Goal: Task Accomplishment & Management: Complete application form

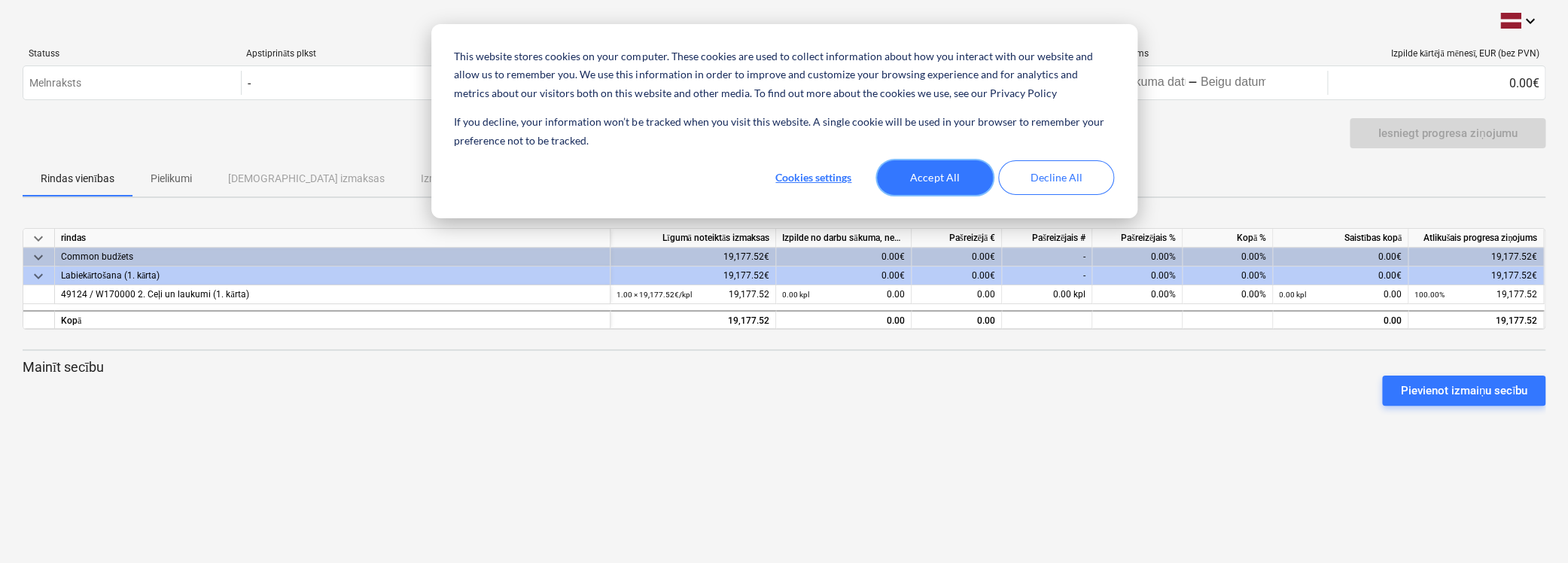
click at [964, 174] on button "Accept All" at bounding box center [935, 178] width 116 height 35
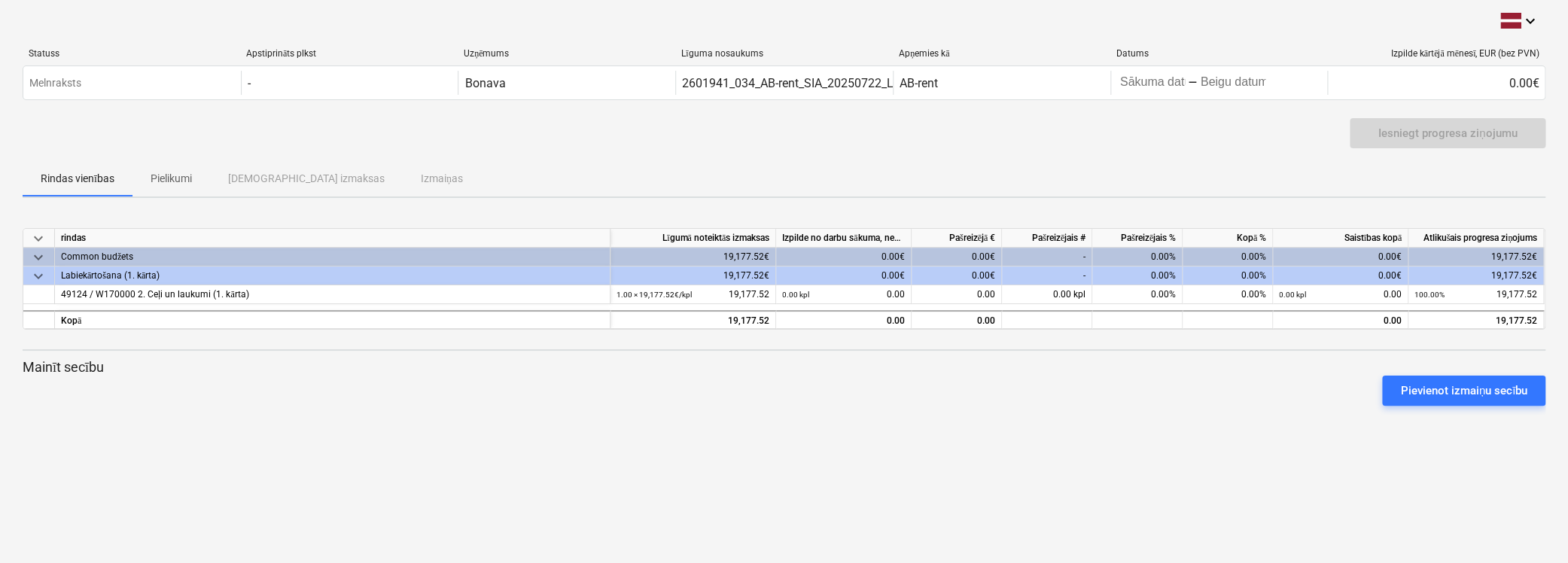
click at [861, 248] on div "0.00€" at bounding box center [843, 256] width 135 height 18
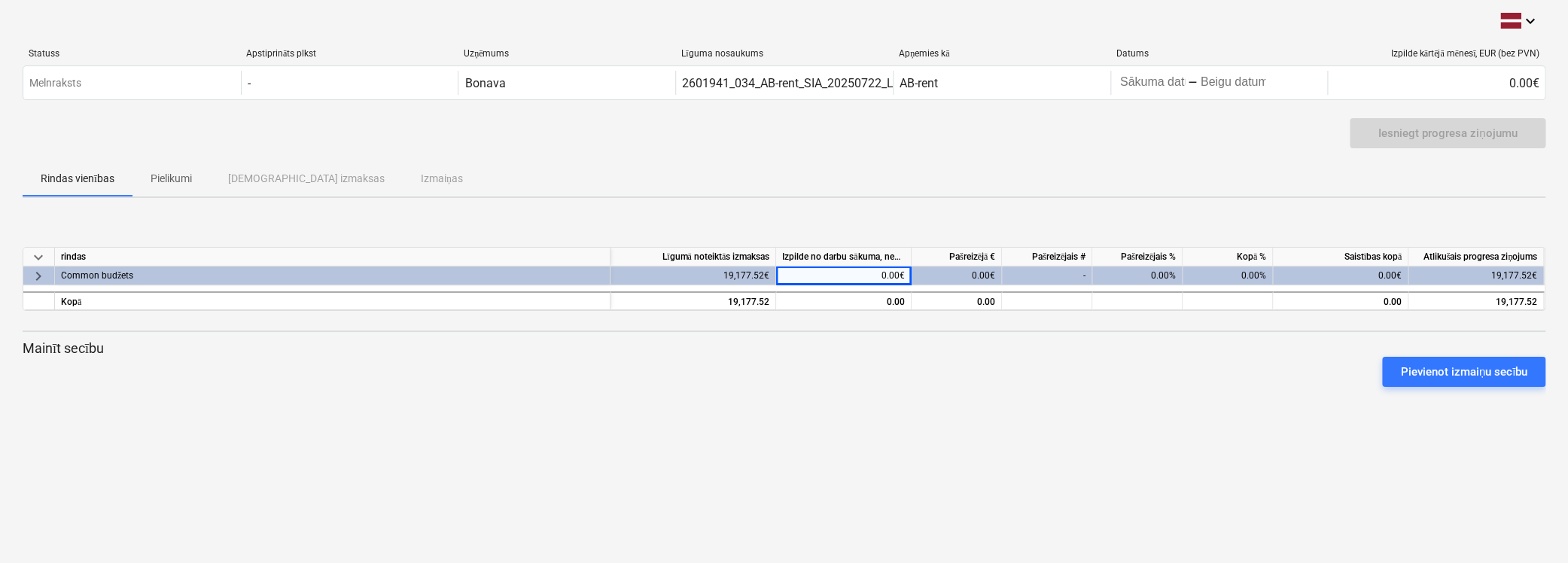
click at [831, 456] on div "keyboard_arrow_down Statuss Apstiprināts plkst Uzņēmums Līguma nosaukums Apņemi…" at bounding box center [784, 281] width 1568 height 563
click at [158, 176] on p "Pielikumi" at bounding box center [171, 179] width 42 height 15
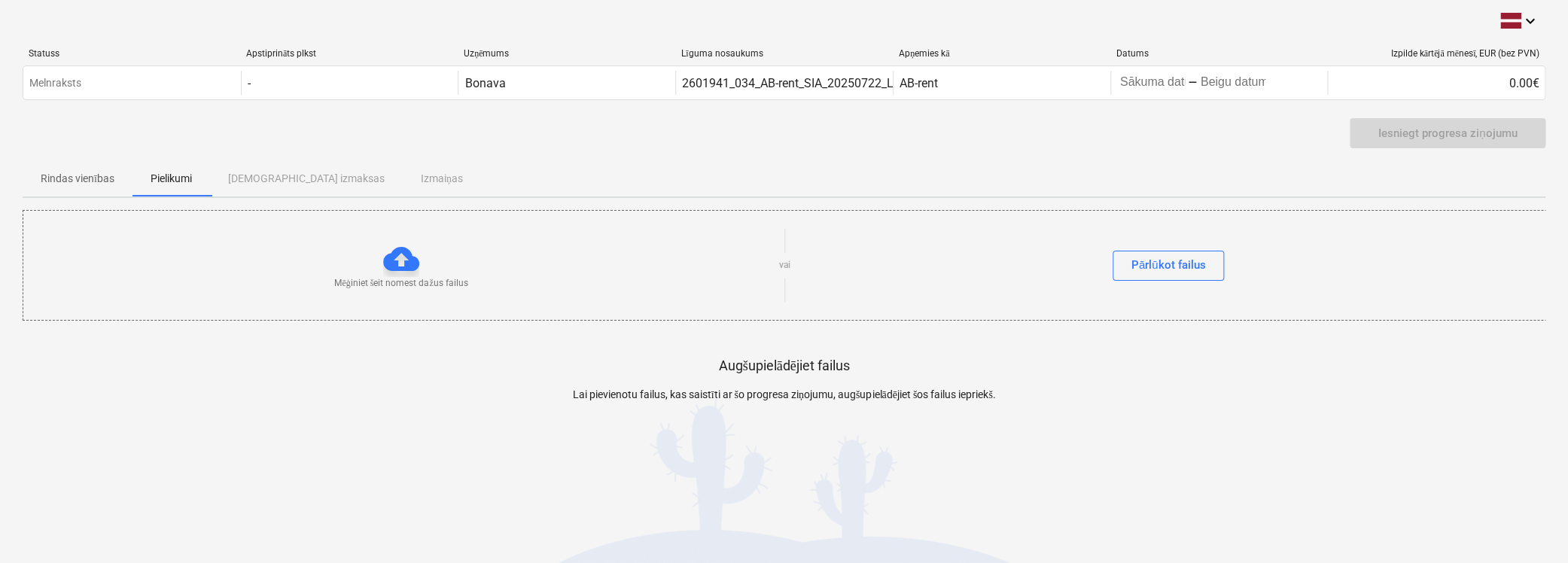
click at [296, 179] on div "Rindas vienības Pielikumi Apstiprinātas izmaksas Izmaiņas" at bounding box center [784, 178] width 1523 height 36
click at [397, 179] on div "Rindas vienības Pielikumi Apstiprinātas izmaksas Izmaiņas" at bounding box center [784, 178] width 1523 height 36
click at [326, 178] on div "Rindas vienības Pielikumi Apstiprinātas izmaksas Izmaiņas" at bounding box center [784, 178] width 1523 height 36
click at [100, 176] on p "Rindas vienības" at bounding box center [77, 179] width 73 height 15
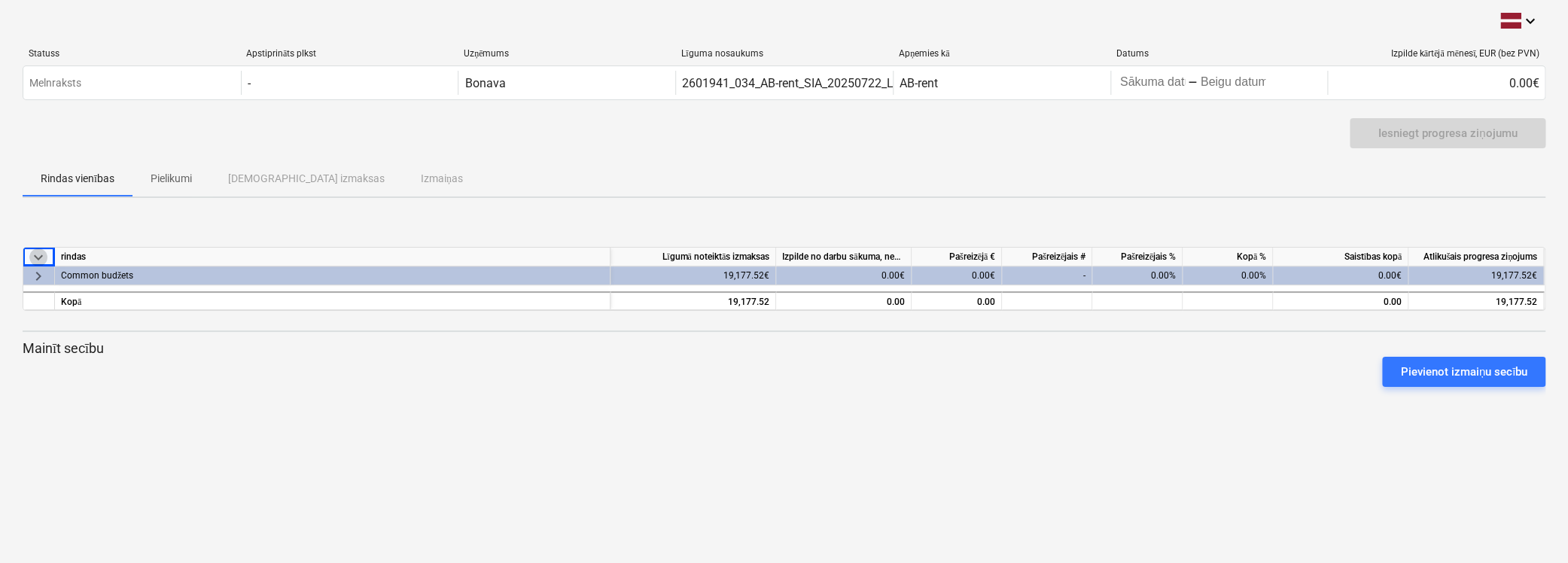
click at [36, 253] on span "keyboard_arrow_down" at bounding box center [38, 256] width 18 height 18
click at [40, 257] on span "keyboard_arrow_right" at bounding box center [38, 256] width 18 height 18
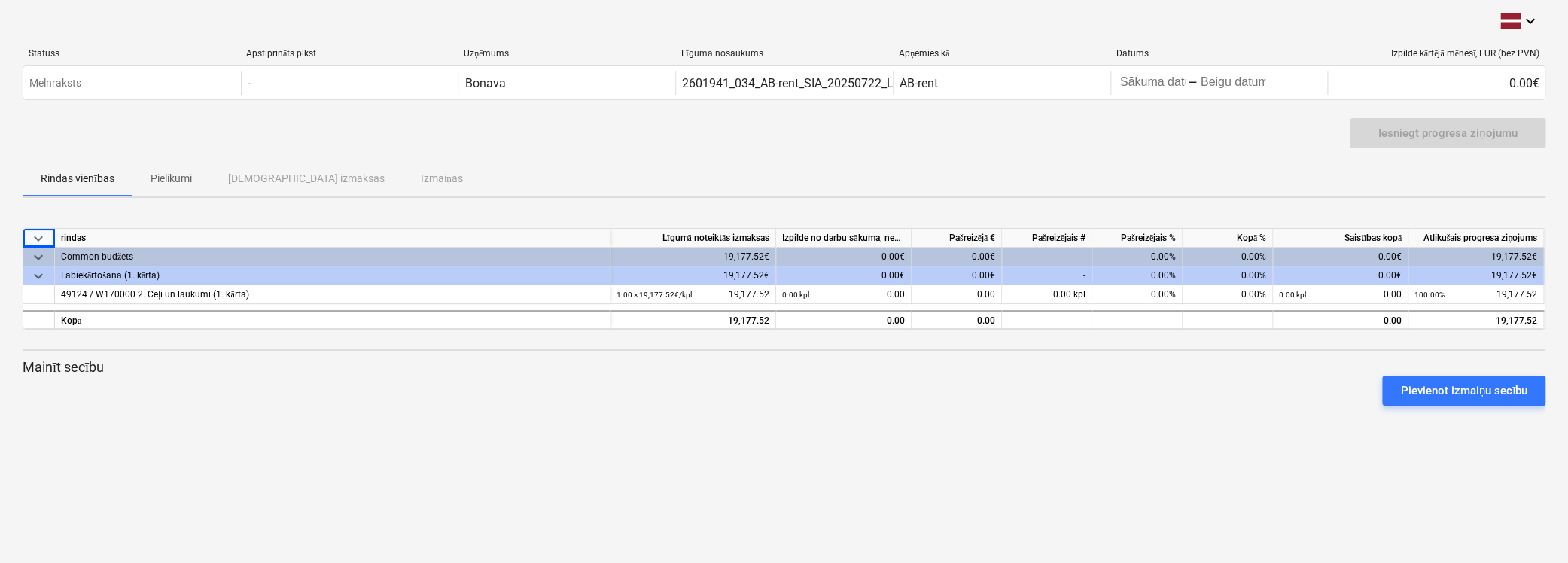
click at [865, 255] on div "0.00€" at bounding box center [843, 256] width 135 height 18
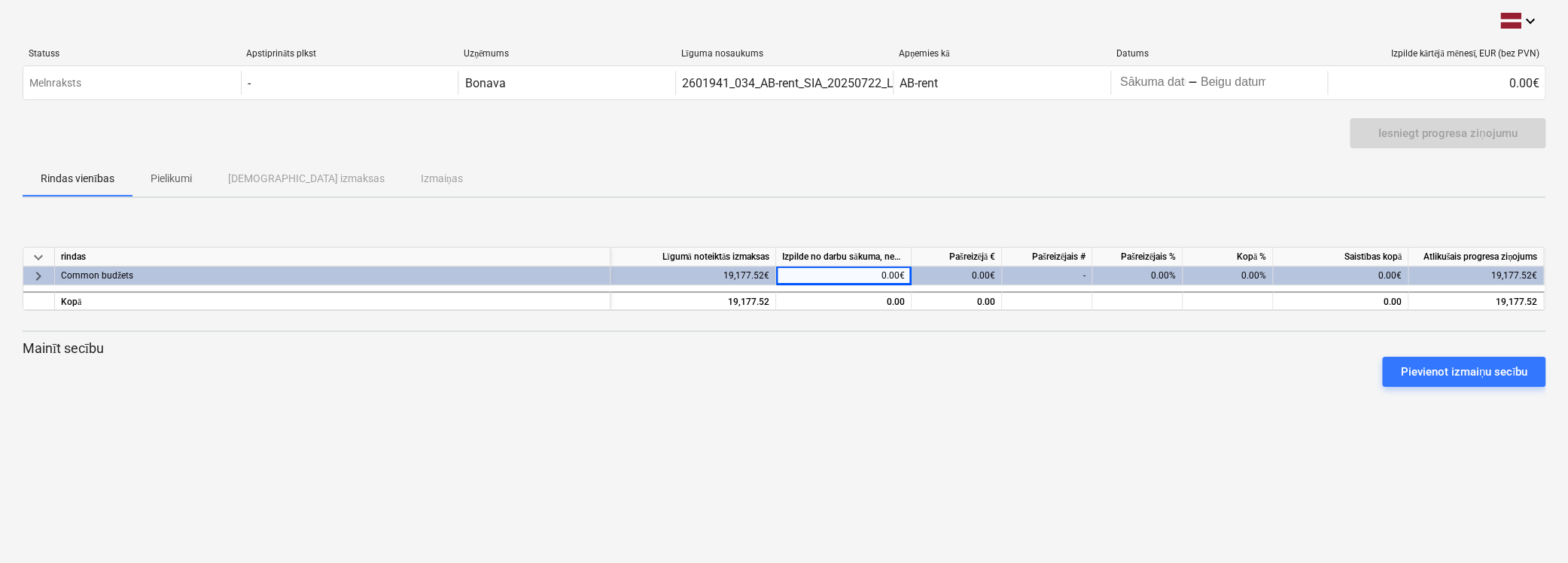
click at [884, 275] on div "0.00€" at bounding box center [843, 275] width 135 height 18
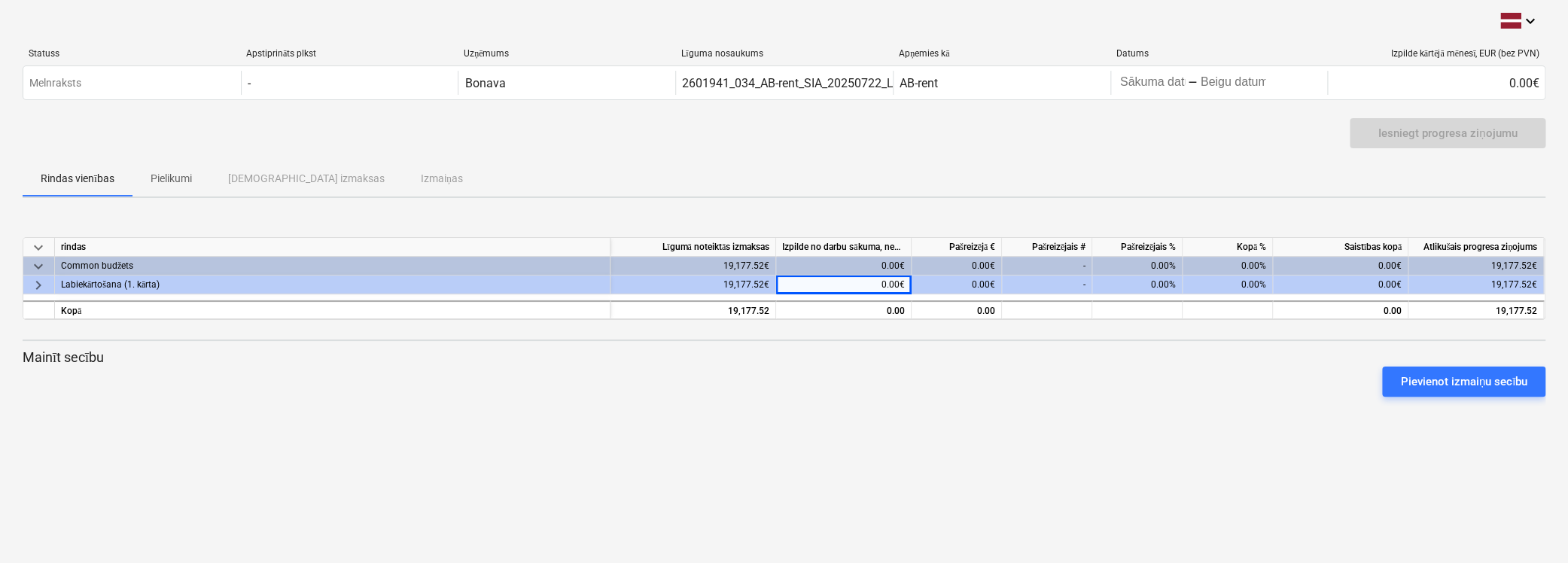
click at [874, 264] on div "0.00€" at bounding box center [843, 266] width 135 height 18
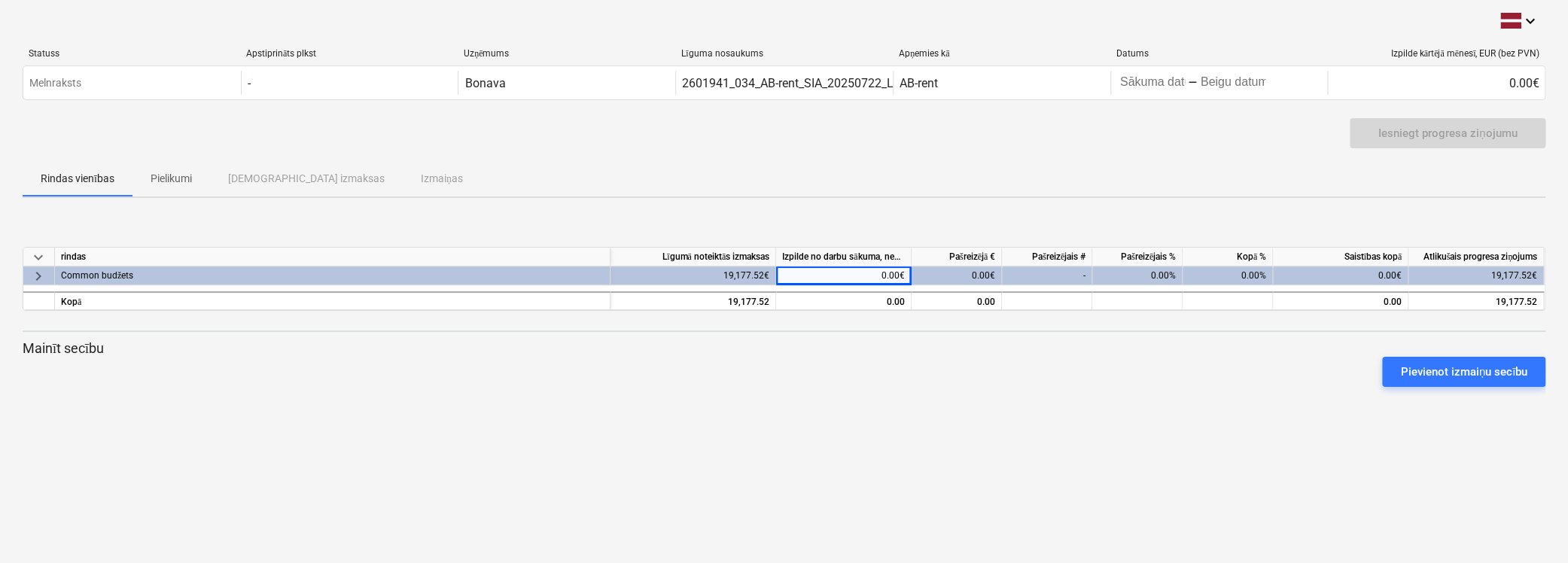
click at [40, 279] on span "keyboard_arrow_right" at bounding box center [38, 275] width 18 height 18
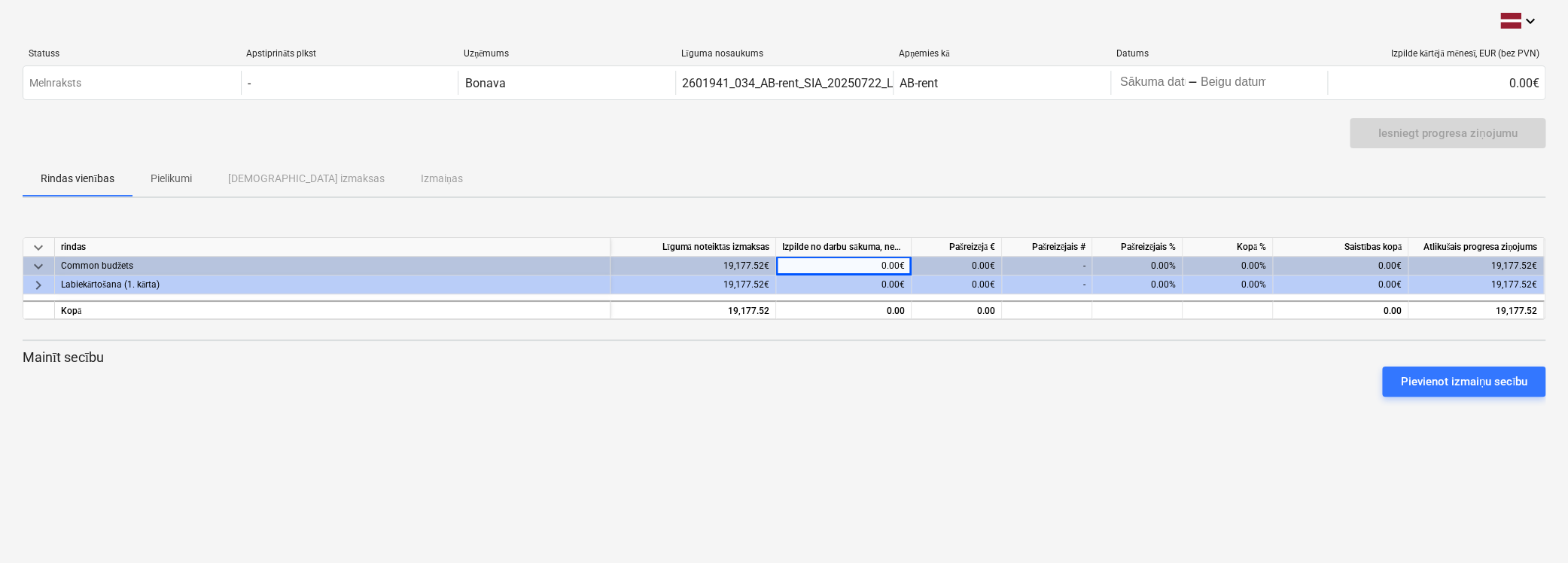
click at [895, 288] on div "0.00€" at bounding box center [843, 284] width 135 height 18
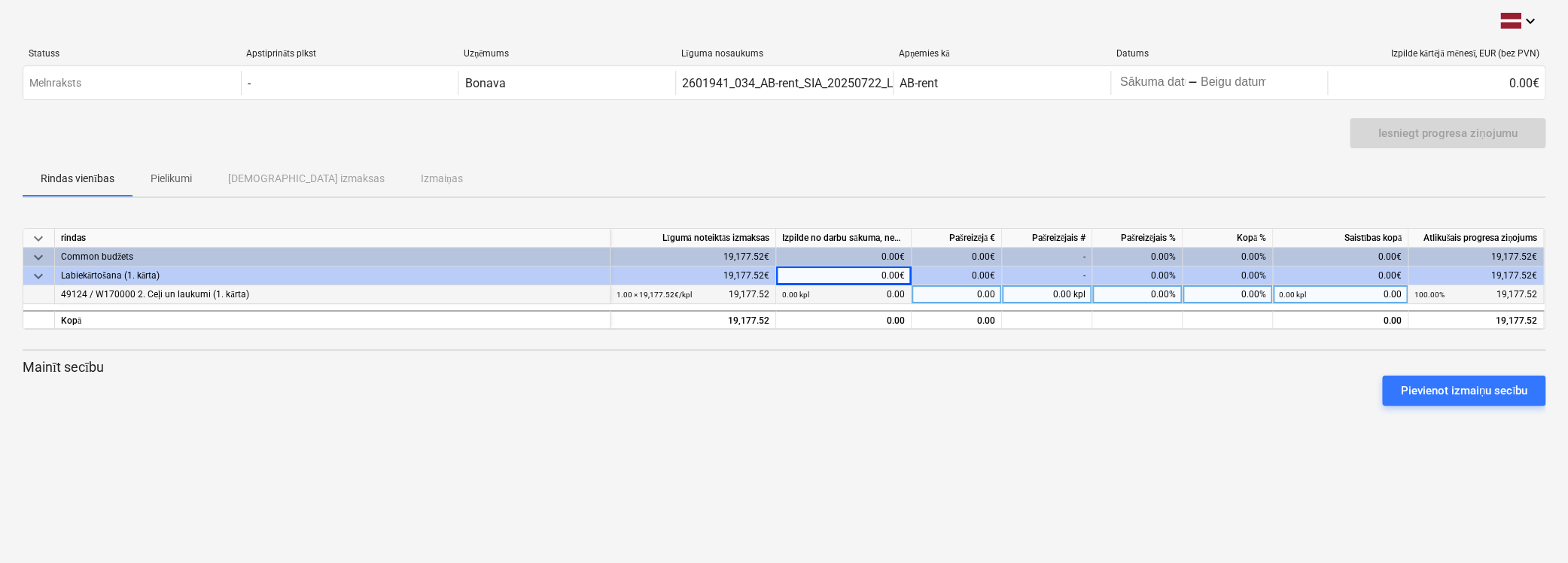
click at [895, 289] on div "0.00 kpl 0.00" at bounding box center [843, 294] width 123 height 18
click at [812, 287] on div "0.00 kpl 0.00" at bounding box center [843, 294] width 123 height 18
click at [811, 296] on div "0.00 kpl 0.00" at bounding box center [843, 294] width 123 height 18
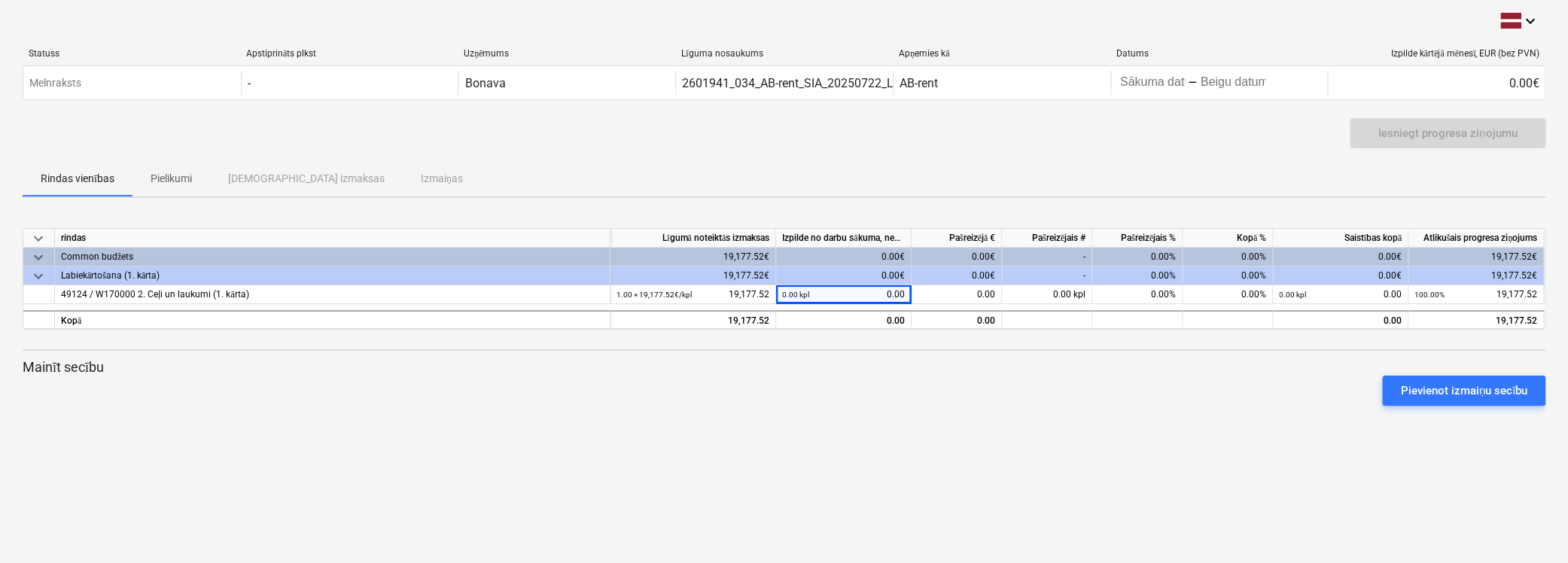
click at [882, 492] on div "keyboard_arrow_down Statuss Apstiprināts plkst Uzņēmums Līguma nosaukums Apņemi…" at bounding box center [784, 281] width 1568 height 563
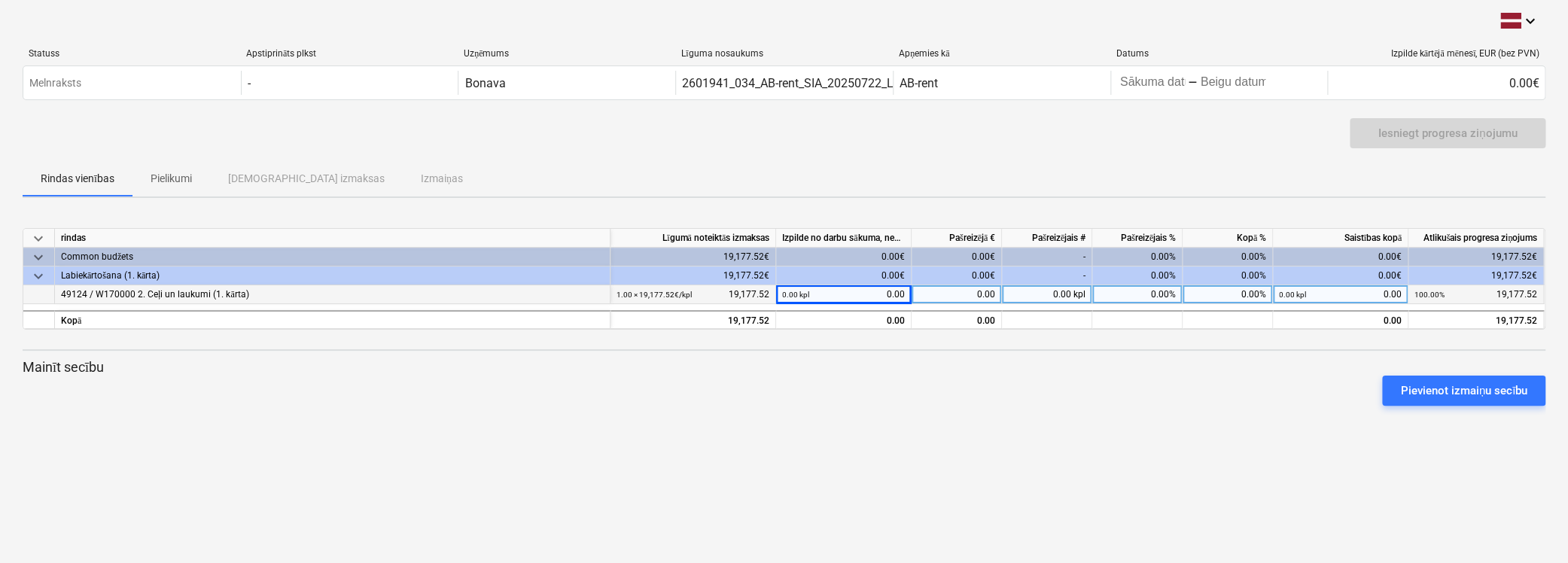
click at [800, 291] on small "0.00 kpl" at bounding box center [796, 295] width 27 height 9
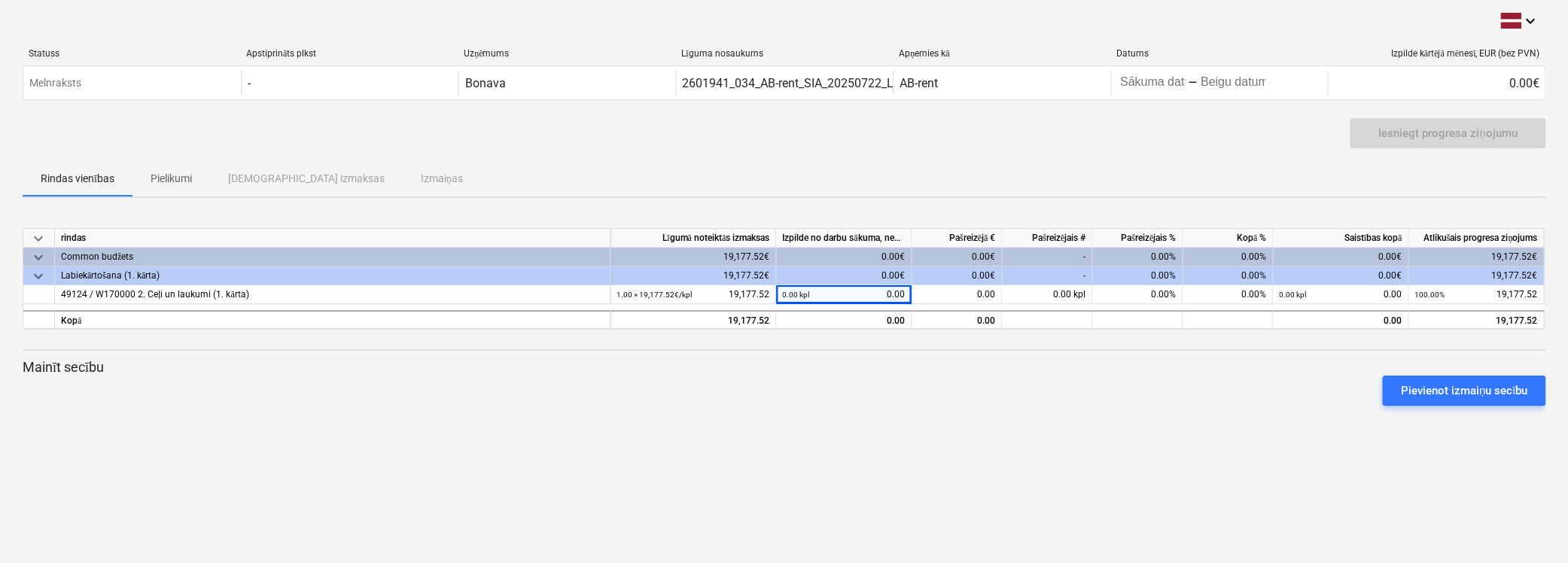
click at [874, 404] on div "Pievienot izmaiņu secību" at bounding box center [784, 391] width 1535 height 42
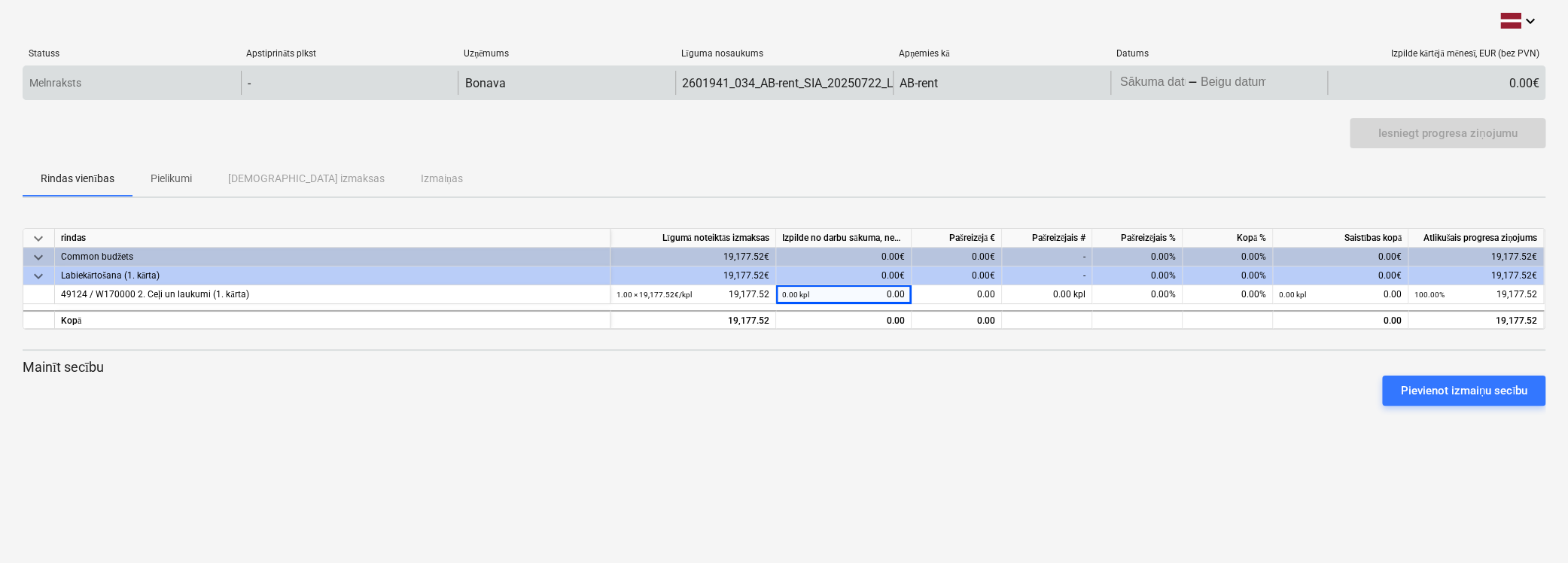
click at [1198, 82] on input "Beigu datums" at bounding box center [1233, 83] width 71 height 21
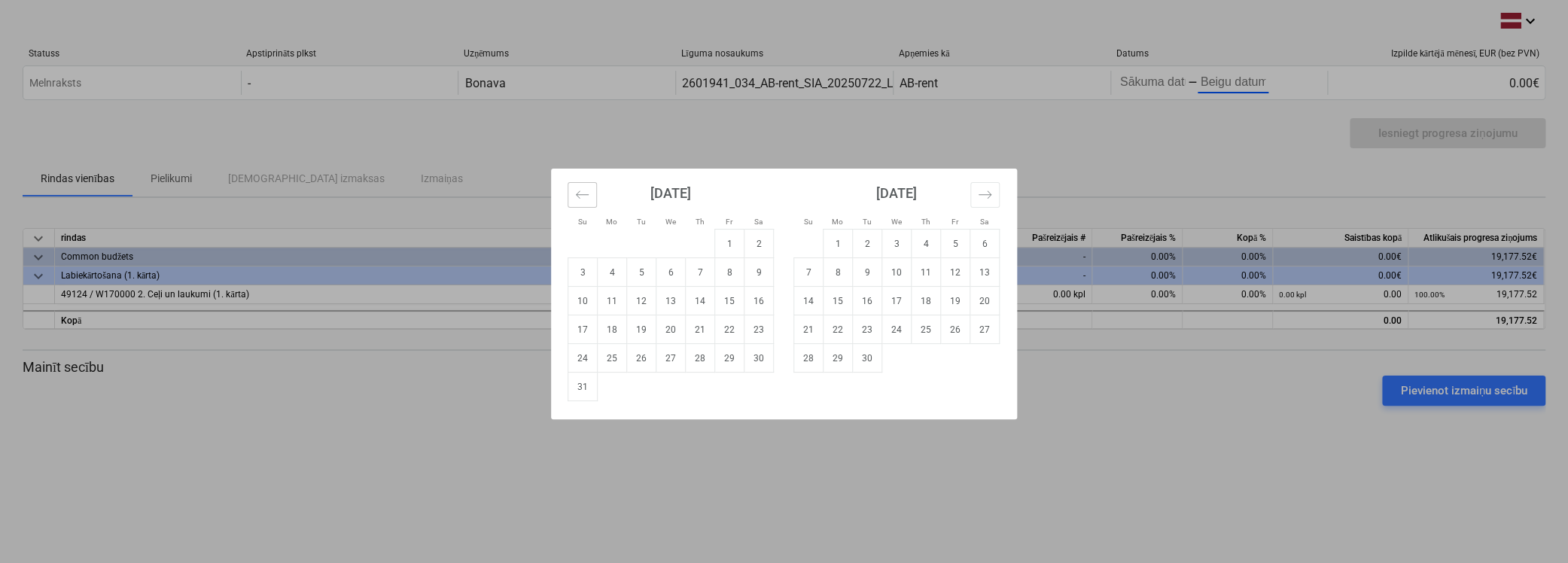
click at [584, 193] on icon "Move backward to switch to the previous month." at bounding box center [582, 194] width 14 height 14
click at [671, 360] on td "30" at bounding box center [670, 358] width 29 height 29
type input "[DATE]"
click at [858, 273] on td "5" at bounding box center [868, 272] width 29 height 29
type input "[DATE]"
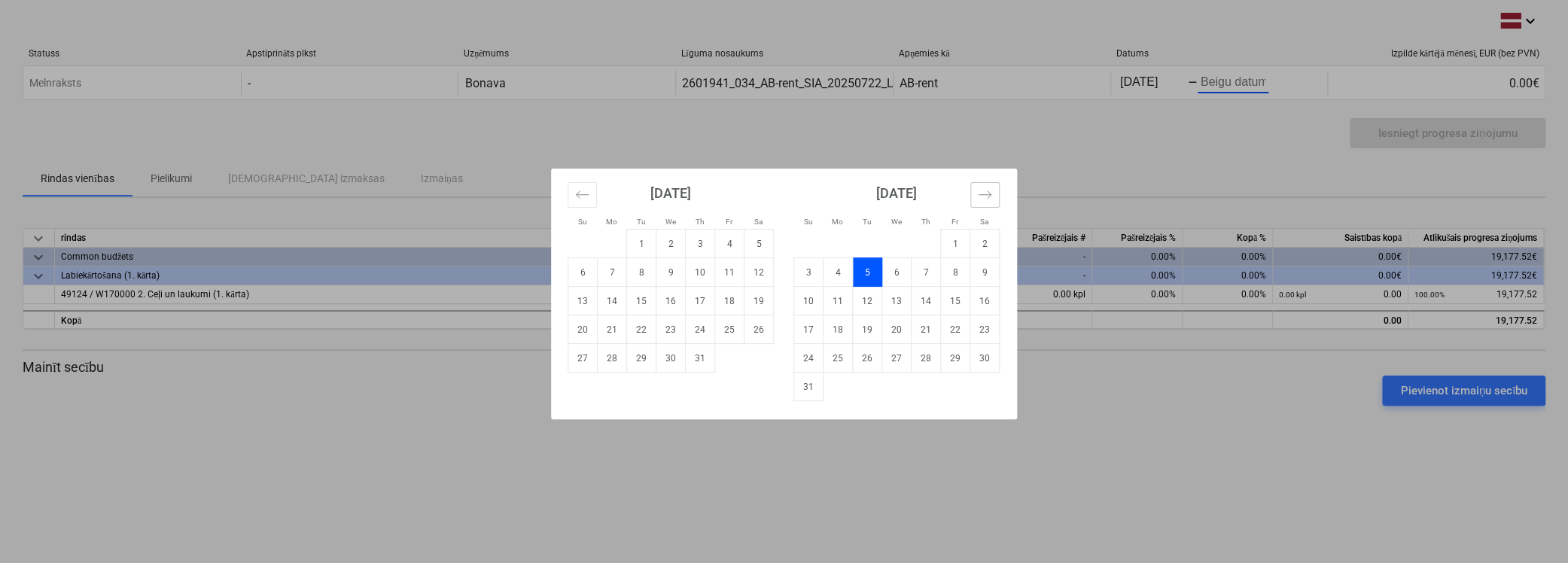
click at [984, 198] on icon "Move forward to switch to the next month." at bounding box center [984, 194] width 14 height 14
click at [1282, 408] on div "Su Mo Tu We Th Fr Sa Su Mo Tu We Th Fr Sa [DATE] 1 2 3 4 5 6 7 8 9 10 11 12 13 …" at bounding box center [784, 281] width 1568 height 563
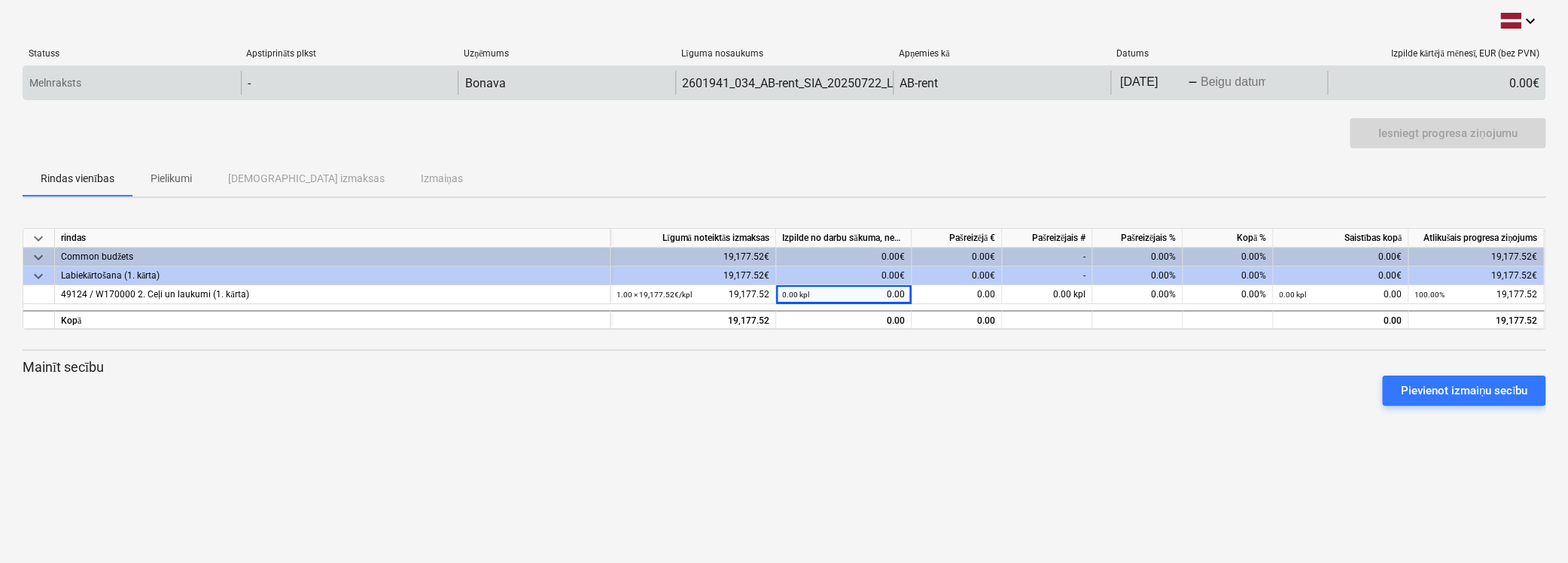
click at [1214, 76] on input "Beigu datums" at bounding box center [1233, 83] width 71 height 21
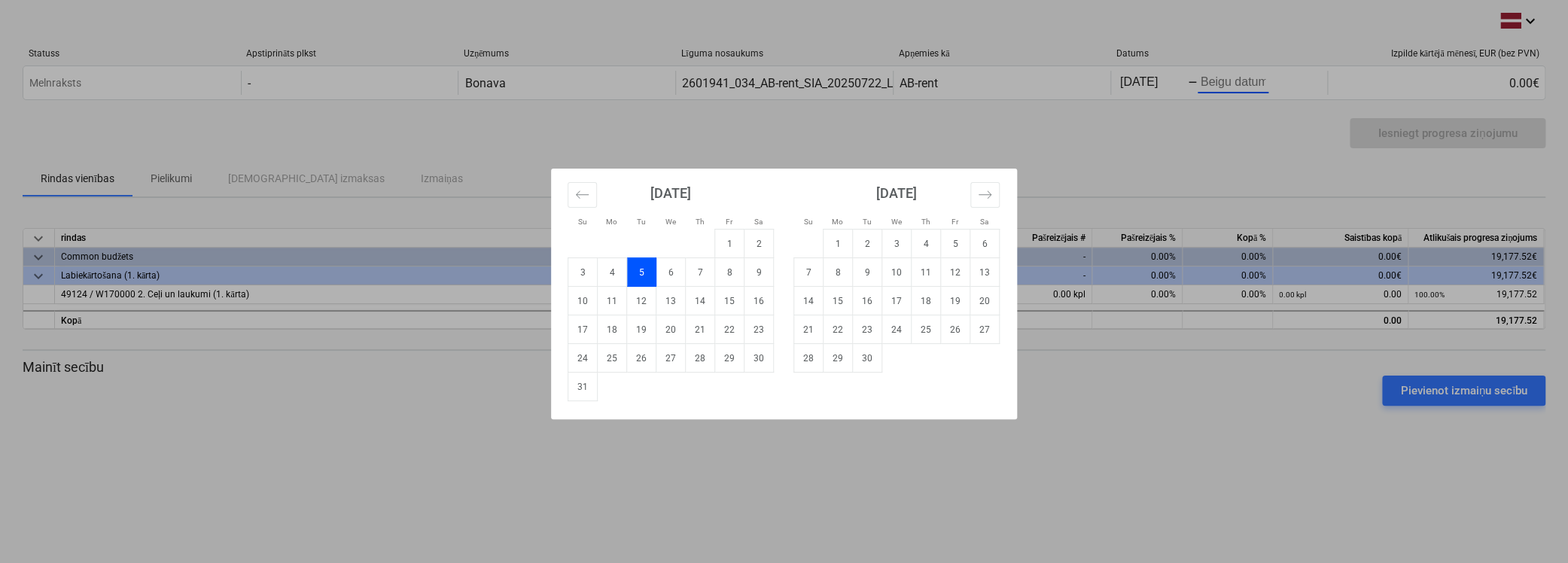
click at [1157, 75] on div "Su Mo Tu We Th Fr Sa Su Mo Tu We Th Fr Sa [DATE] 1 2 3 4 5 6 7 8 9 10 11 12 13 …" at bounding box center [784, 281] width 1568 height 563
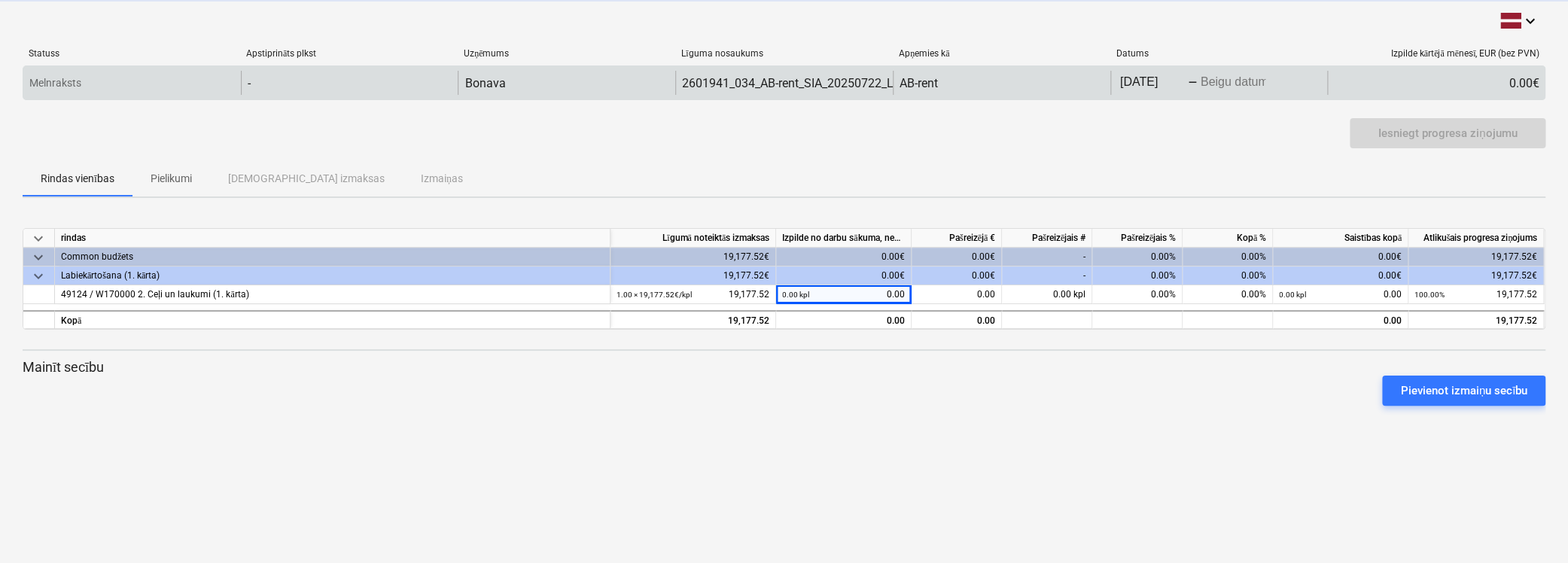
click at [1146, 79] on input "[DATE]" at bounding box center [1152, 83] width 71 height 21
click at [1133, 83] on input "[DATE]" at bounding box center [1152, 83] width 71 height 21
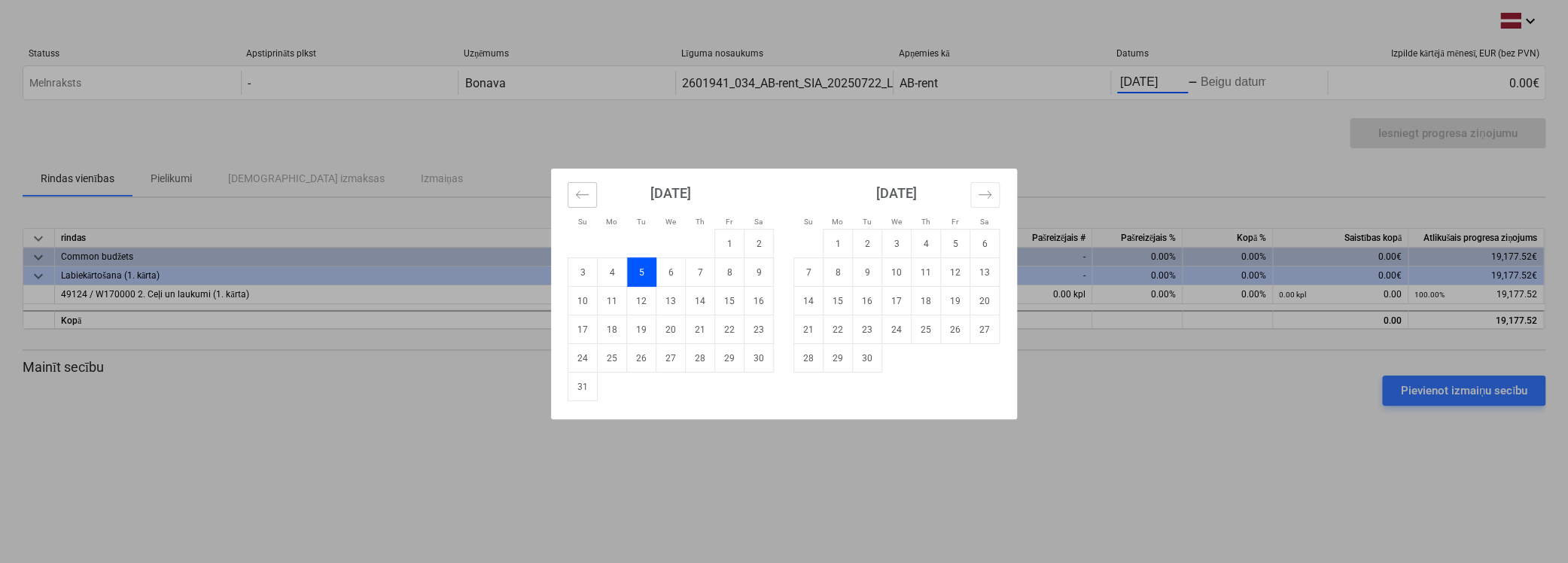
click at [584, 196] on icon "Move backward to switch to the previous month." at bounding box center [582, 194] width 14 height 14
click at [661, 360] on td "30" at bounding box center [670, 358] width 29 height 29
type input "[DATE]"
click at [1225, 80] on div "Su Mo Tu We Th Fr Sa Su Mo Tu We Th Fr Sa [DATE] 1 2 3 4 5 6 7 8 9 10 11 12 13 …" at bounding box center [784, 281] width 1568 height 563
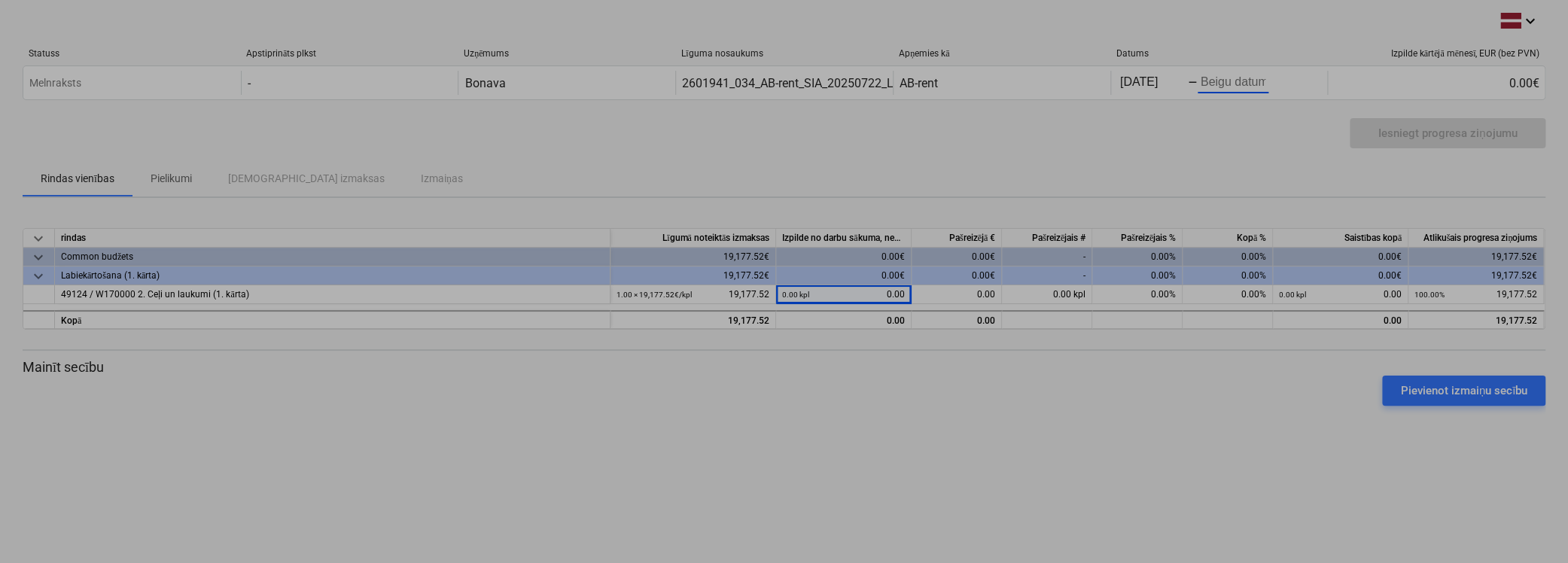
click at [1233, 85] on input "Beigu datums" at bounding box center [1233, 83] width 71 height 21
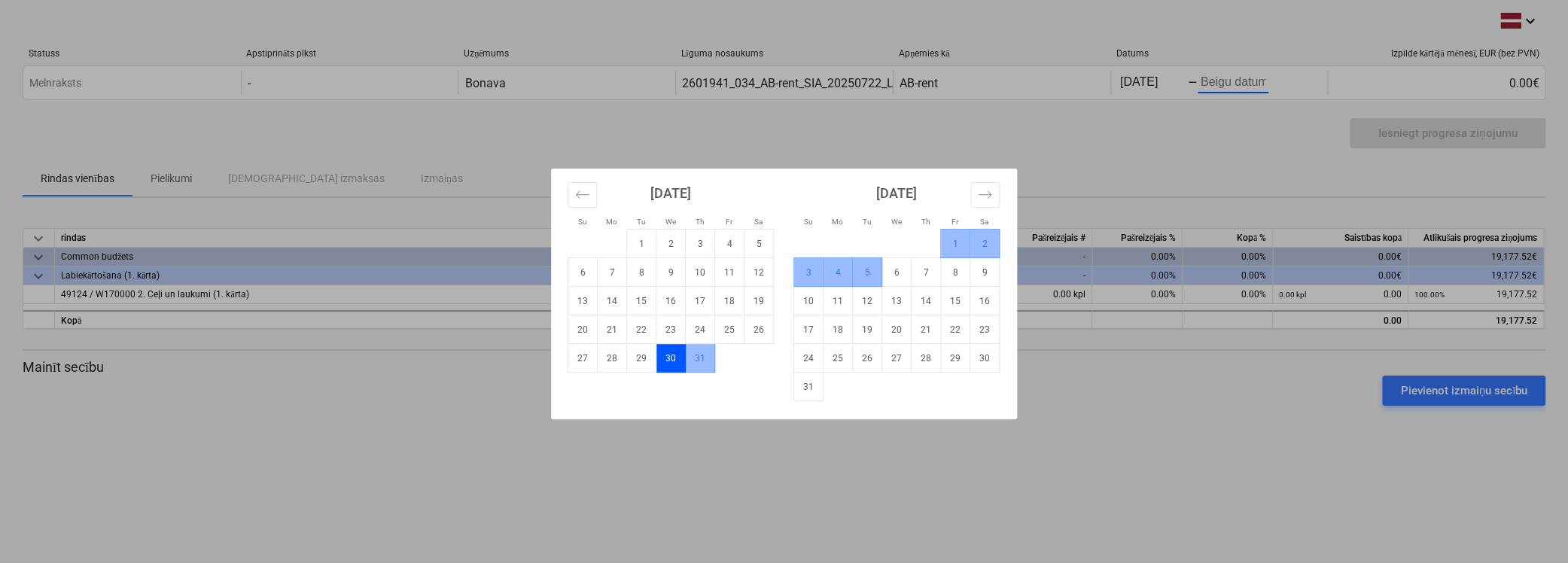
click at [868, 269] on td "5" at bounding box center [868, 272] width 29 height 29
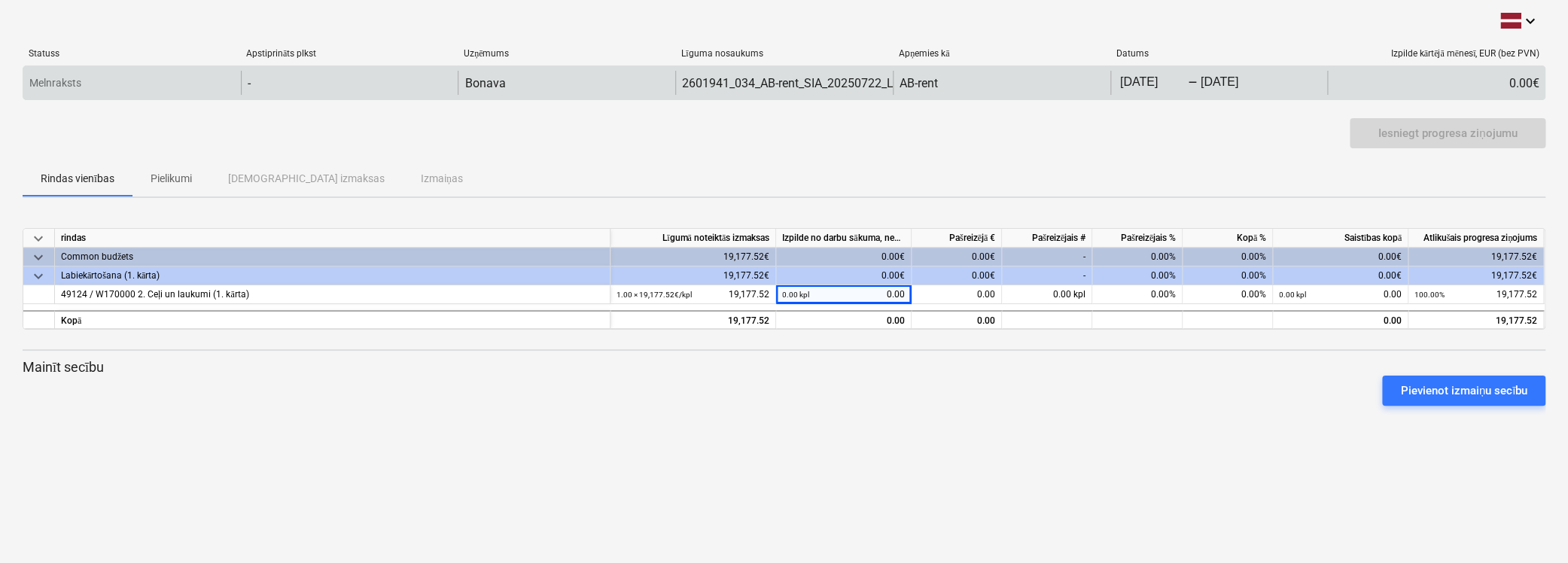
click at [1469, 78] on div "0.00€" at bounding box center [1436, 82] width 217 height 24
click at [168, 76] on div "Melnraksts" at bounding box center [131, 82] width 217 height 24
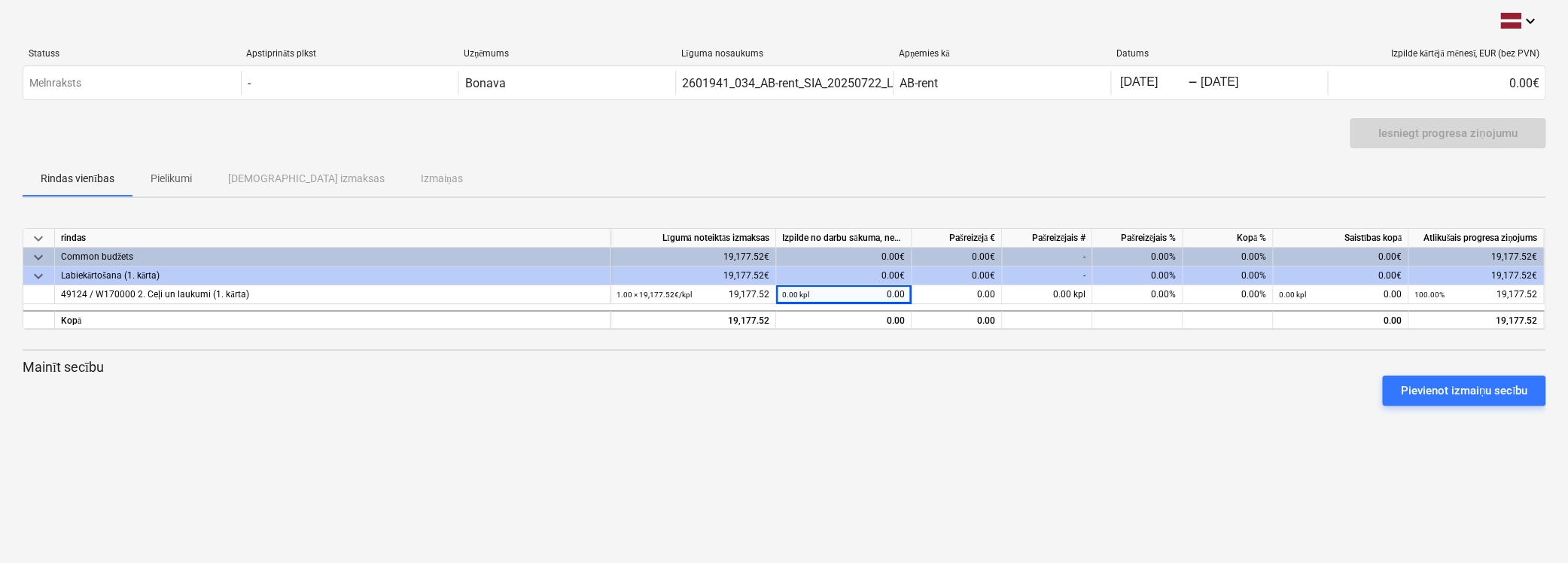
click at [831, 247] on div "0.00€" at bounding box center [843, 256] width 135 height 18
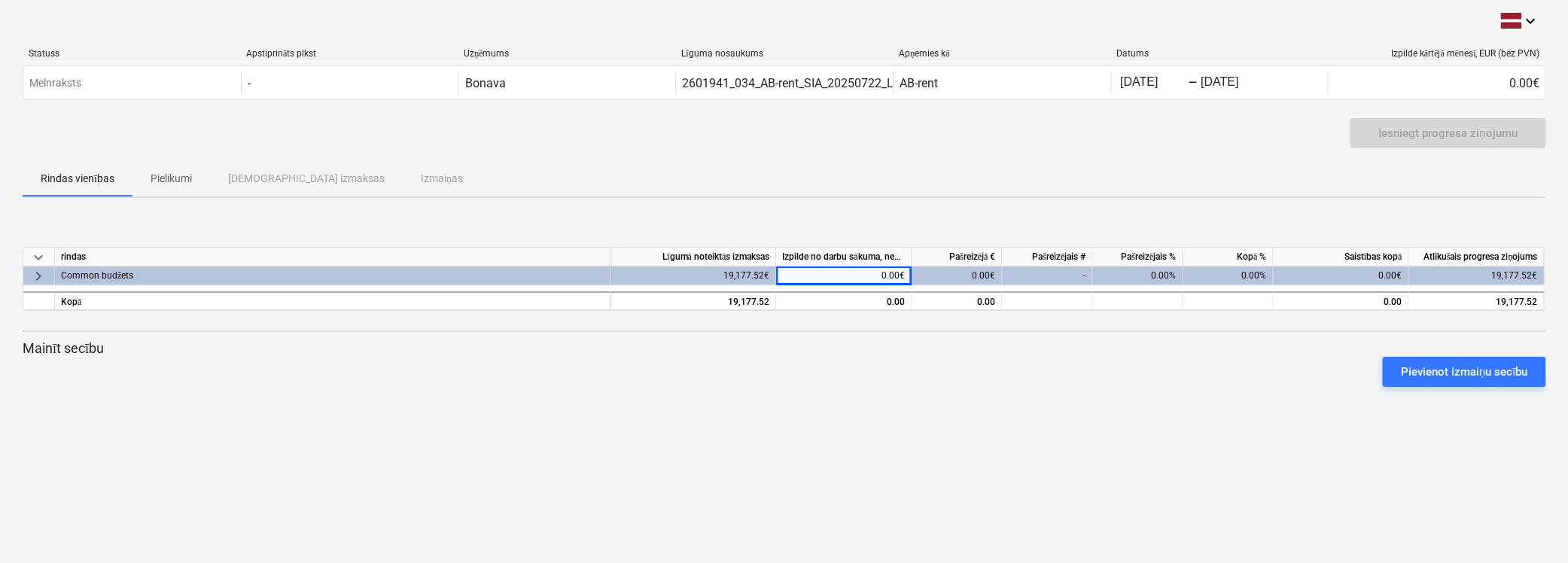
click at [831, 248] on div "Izpilde no darbu sākuma, neskaitot kārtējā mēneša izpildi" at bounding box center [843, 256] width 135 height 18
click at [830, 274] on div "0.00€" at bounding box center [843, 275] width 135 height 18
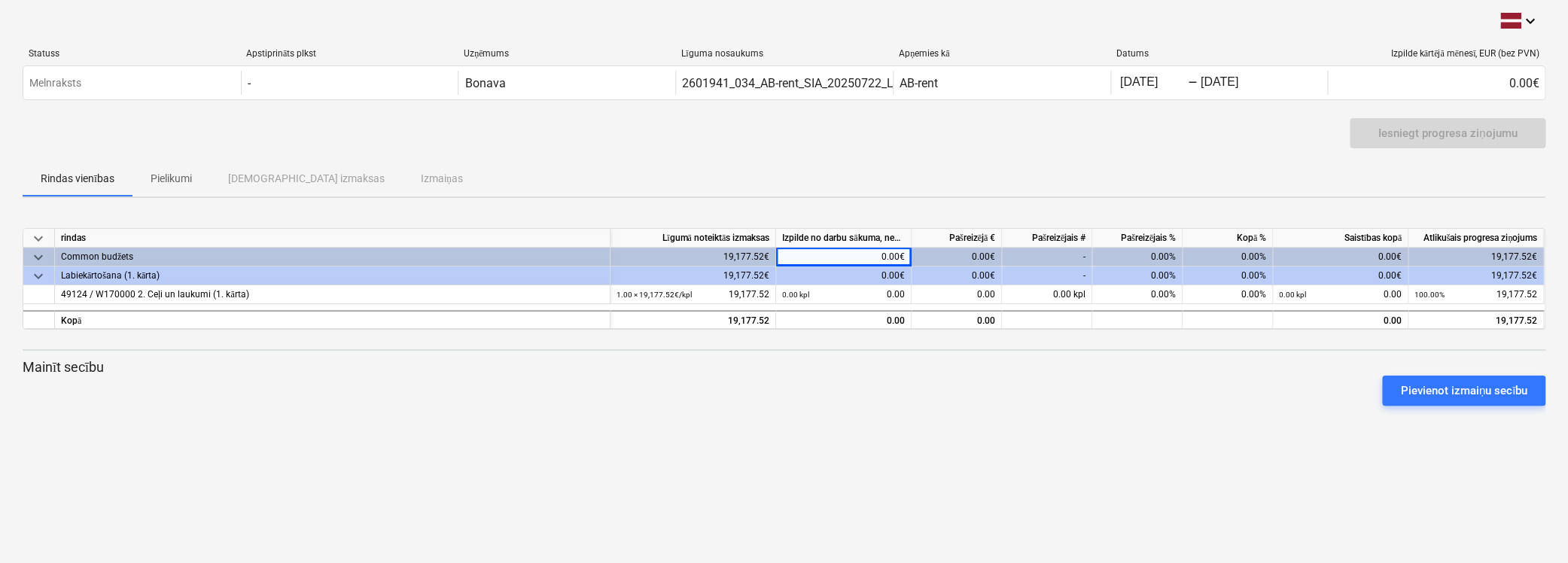
click at [830, 274] on div "0.00€" at bounding box center [843, 275] width 135 height 18
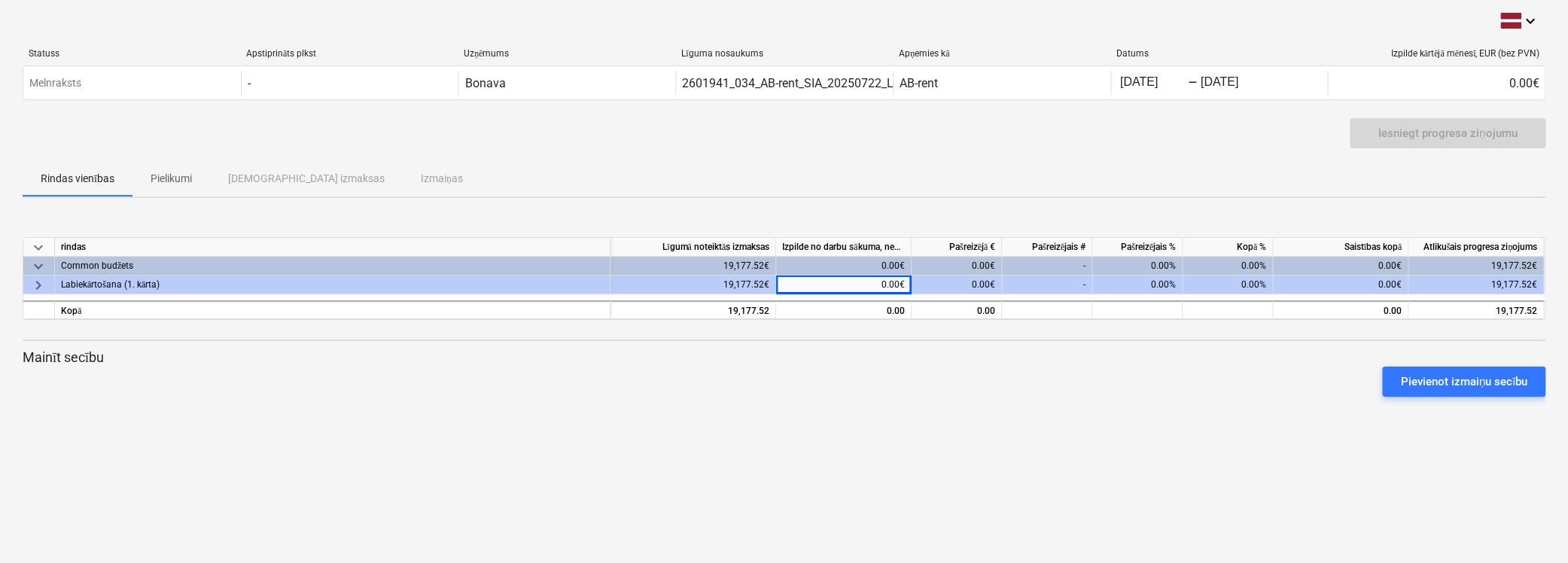
click at [830, 274] on div "0.00€" at bounding box center [843, 266] width 135 height 18
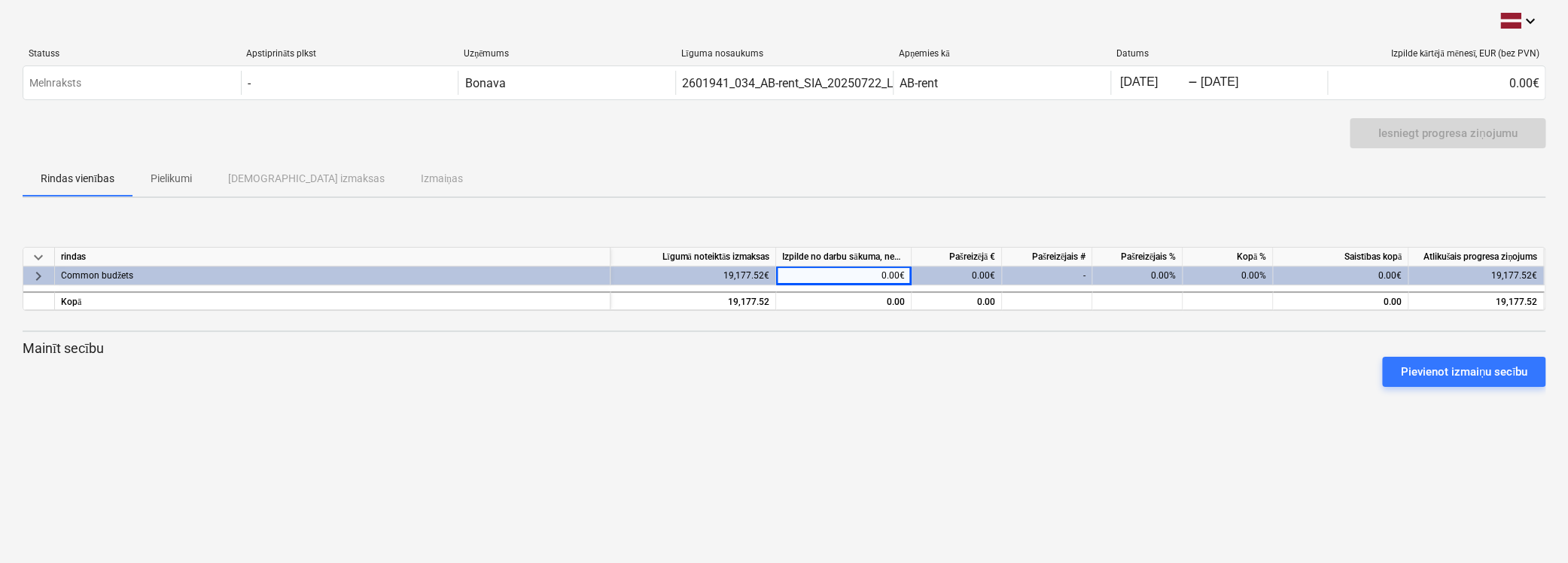
click at [830, 274] on div "0.00€" at bounding box center [843, 275] width 135 height 18
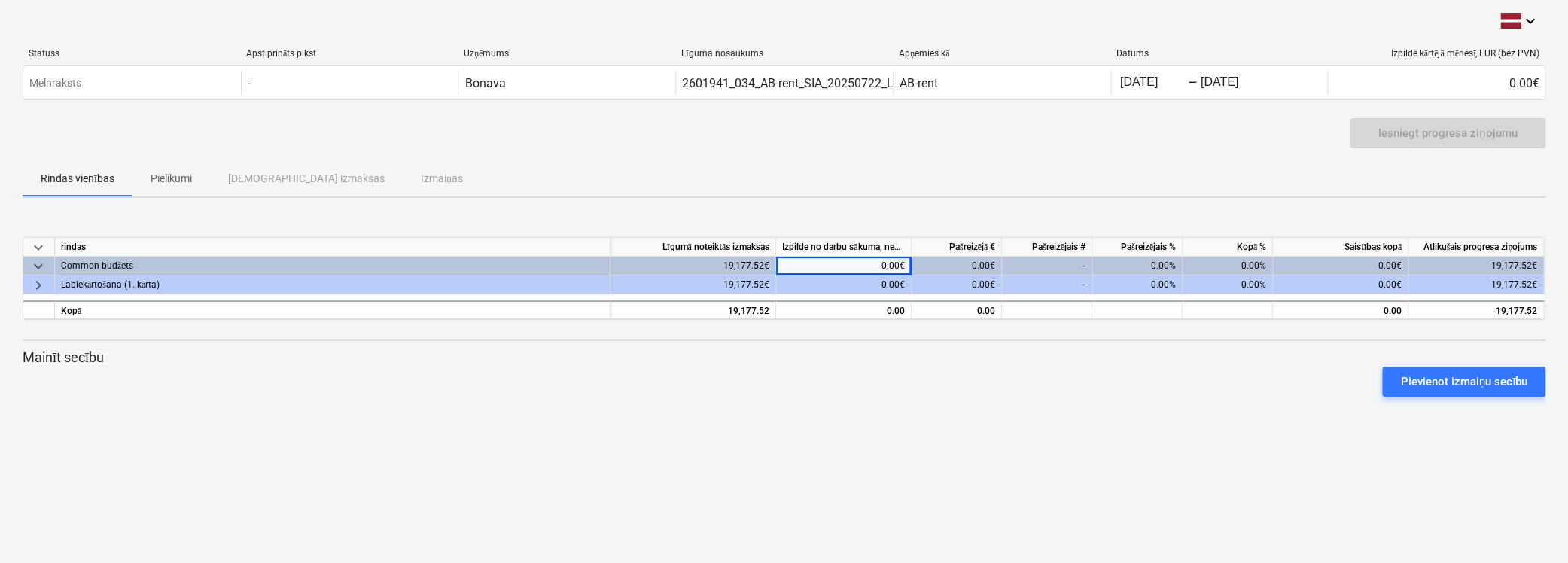
click at [1071, 285] on div "-" at bounding box center [1046, 284] width 90 height 18
click at [1135, 285] on div "0.00%" at bounding box center [1136, 284] width 90 height 18
click at [1082, 286] on div "-" at bounding box center [1046, 284] width 90 height 18
click at [833, 288] on div "0.00€" at bounding box center [843, 284] width 135 height 18
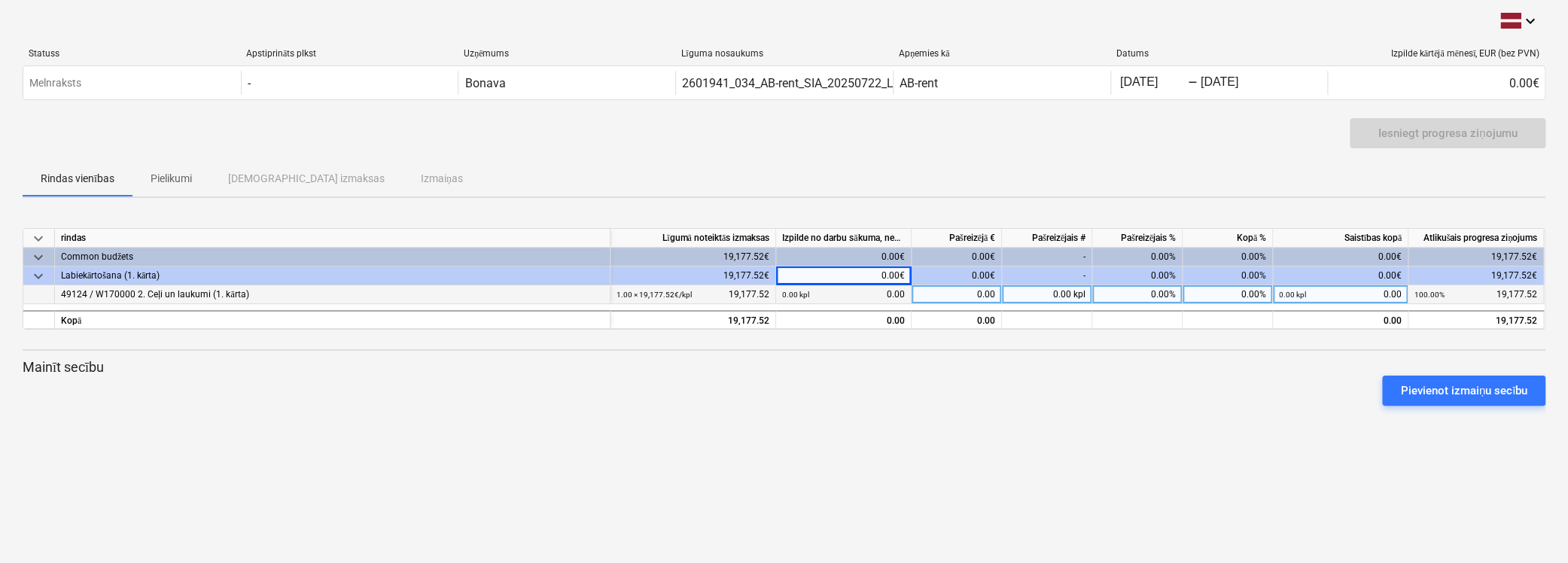
click at [813, 288] on div "0.00 kpl 0.00" at bounding box center [843, 294] width 123 height 18
click at [810, 296] on div "0.00 kpl 0.00" at bounding box center [843, 294] width 123 height 18
click at [679, 296] on small "1.00 × 19,177.52€ / kpl" at bounding box center [654, 295] width 75 height 9
click at [257, 296] on div "49124 / W170000 2. Ceļi un laukumi (1. kārta)" at bounding box center [332, 294] width 543 height 18
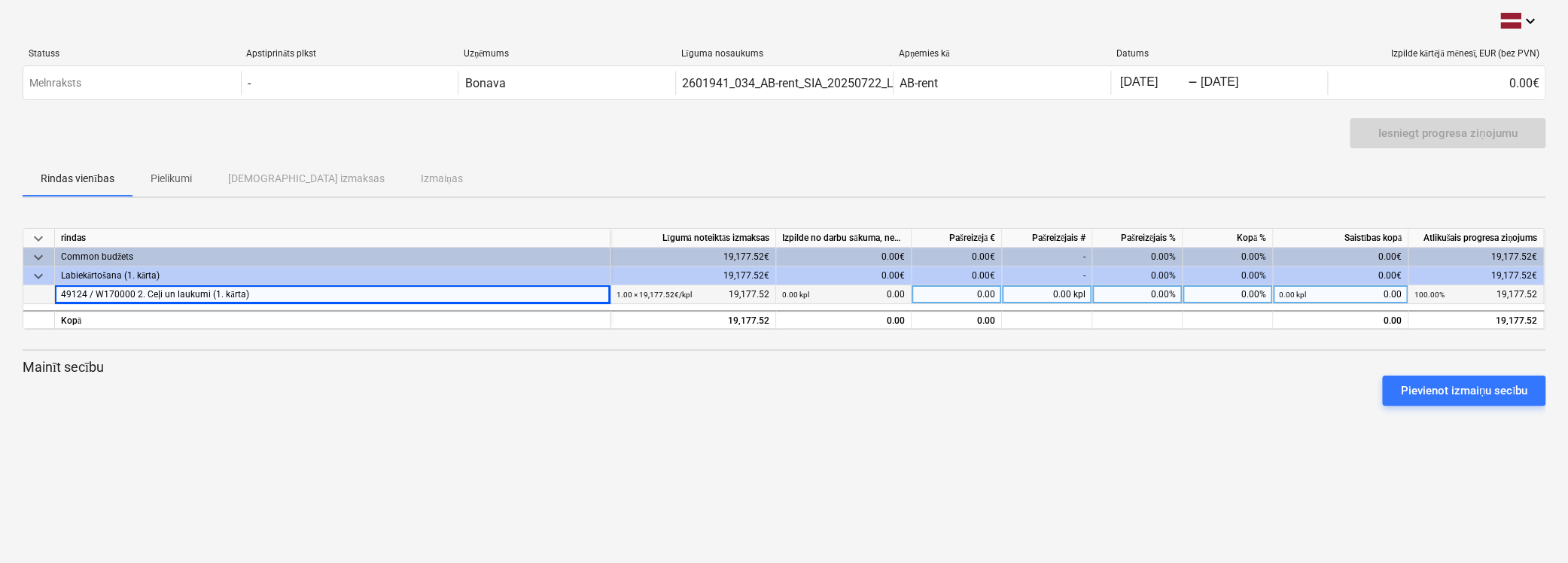
click at [976, 296] on div "0.00" at bounding box center [956, 294] width 90 height 18
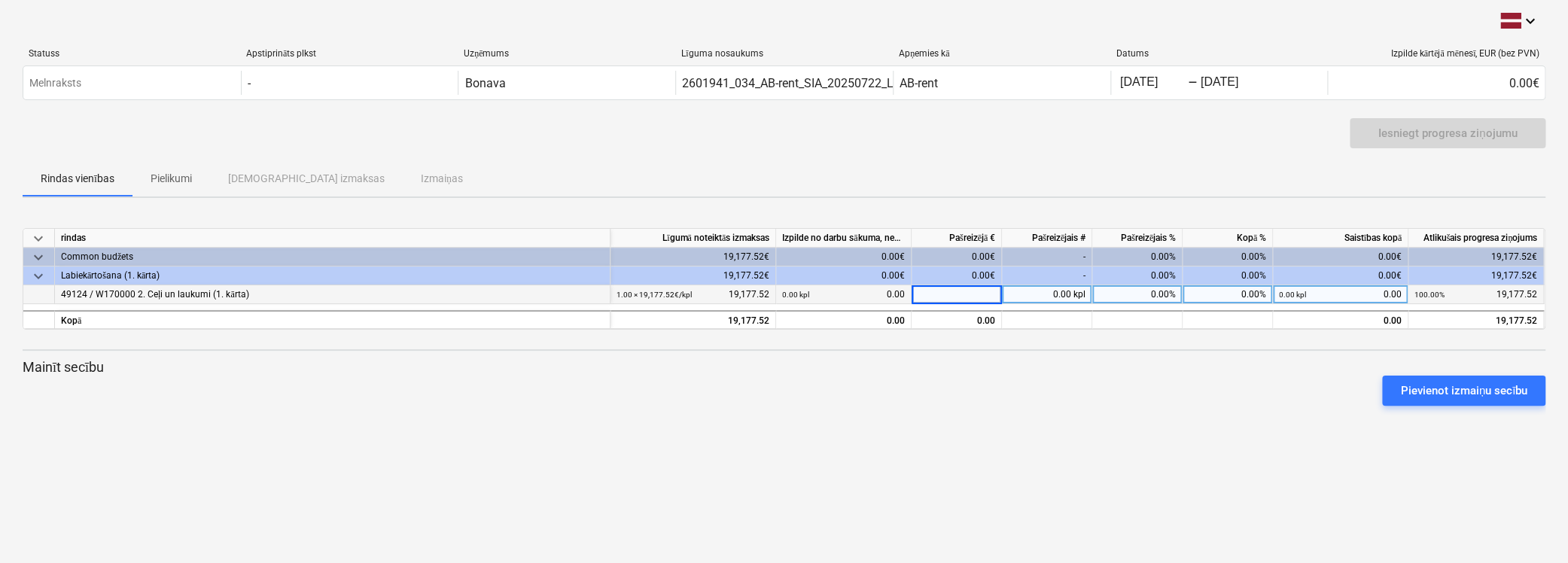
type input "1"
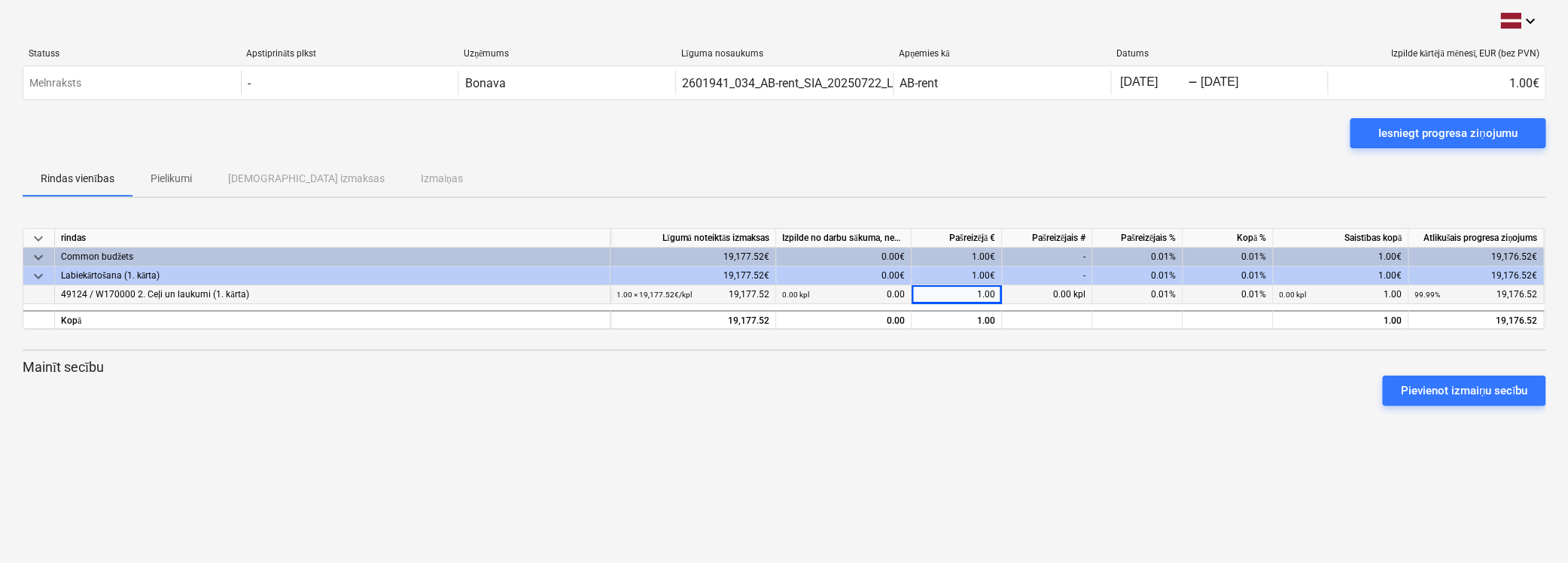
click at [1004, 361] on p "Mainīt secību" at bounding box center [784, 367] width 1523 height 18
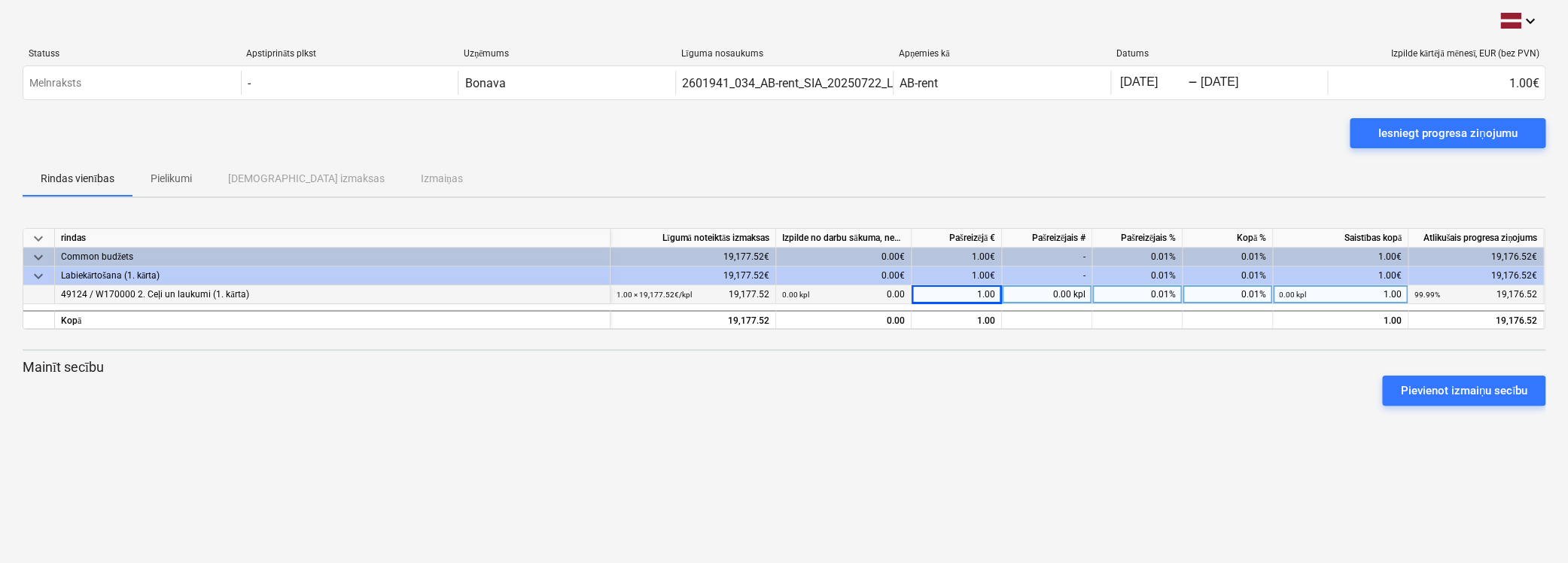
click at [1030, 422] on div "keyboard_arrow_down rindas Līgumā noteiktās izmaksas Izpilde no darbu sākuma, n…" at bounding box center [784, 323] width 1523 height 226
click at [966, 293] on div "1.00" at bounding box center [956, 294] width 90 height 18
type input "19177.52"
click at [1092, 379] on div "Pievienot izmaiņu secību" at bounding box center [784, 391] width 1535 height 42
click at [928, 502] on div "keyboard_arrow_down Statuss Apstiprināts plkst Uzņēmums Līguma nosaukums Apņemi…" at bounding box center [784, 281] width 1568 height 563
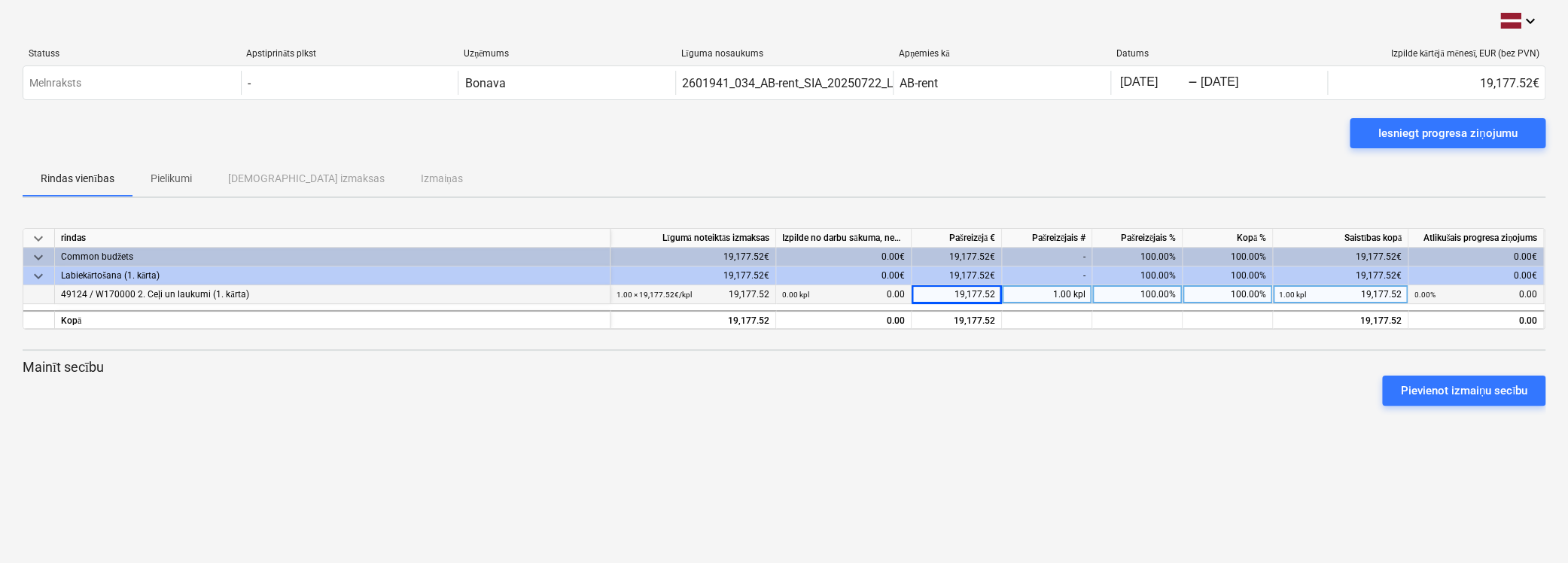
click at [864, 288] on div "0.00 kpl 0.00" at bounding box center [843, 294] width 123 height 18
drag, startPoint x: 883, startPoint y: 289, endPoint x: 905, endPoint y: 296, distance: 23.1
click at [905, 296] on div "0.00 kpl 0.00" at bounding box center [843, 294] width 135 height 18
click at [800, 296] on small "0.00 kpl" at bounding box center [796, 295] width 27 height 9
click at [810, 293] on div "0.00 kpl 0.00" at bounding box center [843, 294] width 123 height 18
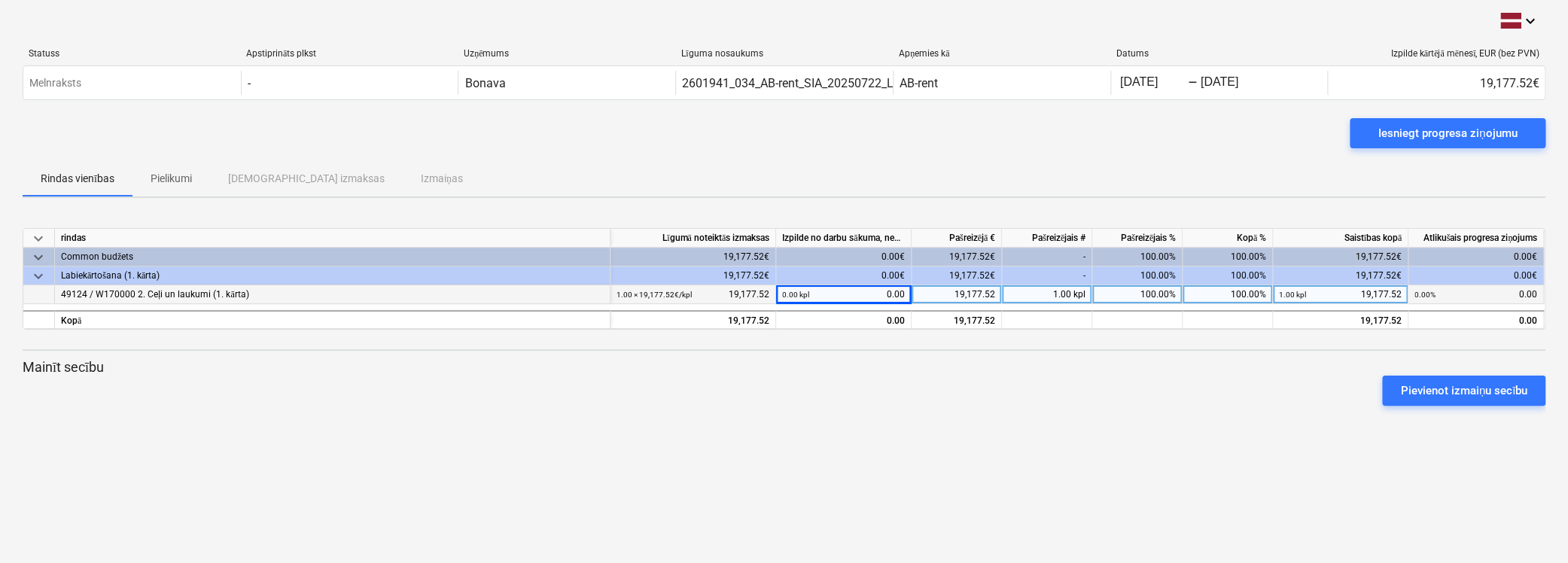
click at [833, 290] on div "0.00 kpl 0.00" at bounding box center [843, 294] width 123 height 18
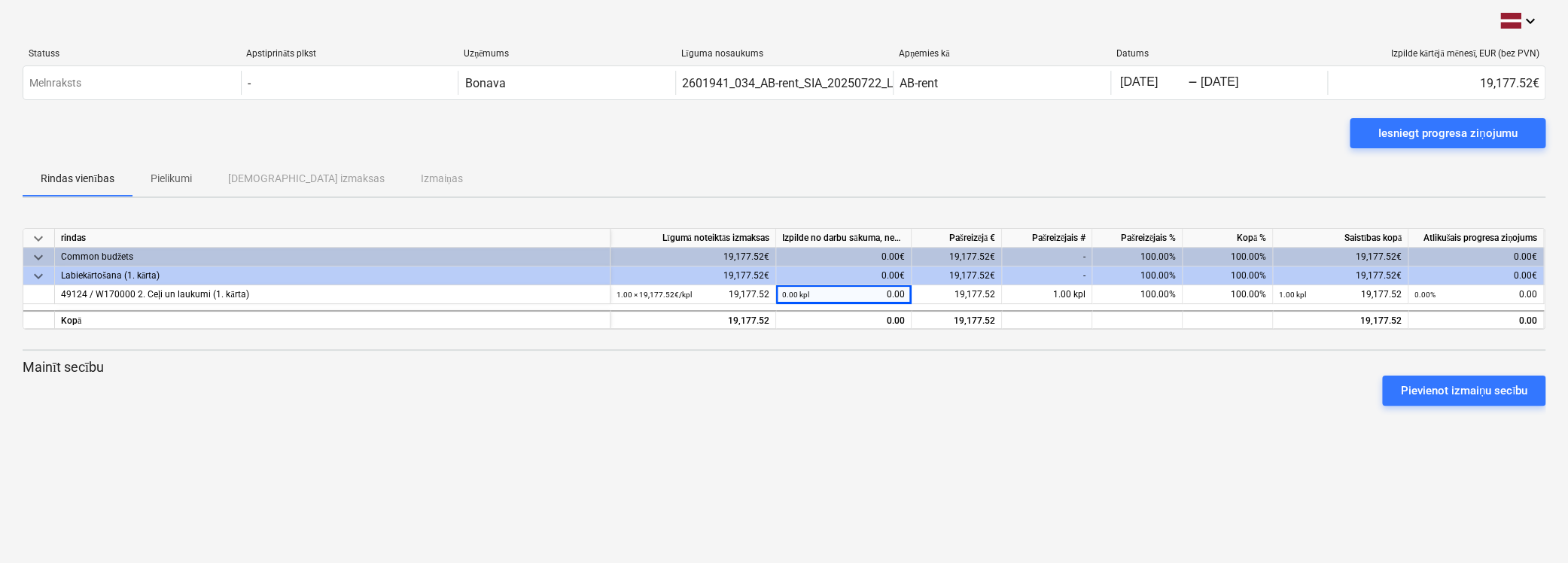
click at [1088, 376] on div "Pievienot izmaiņu secību" at bounding box center [784, 391] width 1535 height 42
click at [1081, 404] on div "Pievienot izmaiņu secību" at bounding box center [784, 391] width 1535 height 42
click at [901, 393] on div "Pievienot izmaiņu secību" at bounding box center [784, 391] width 1535 height 42
click at [840, 155] on div "Iesniegt progresa ziņojumu" at bounding box center [784, 139] width 1523 height 42
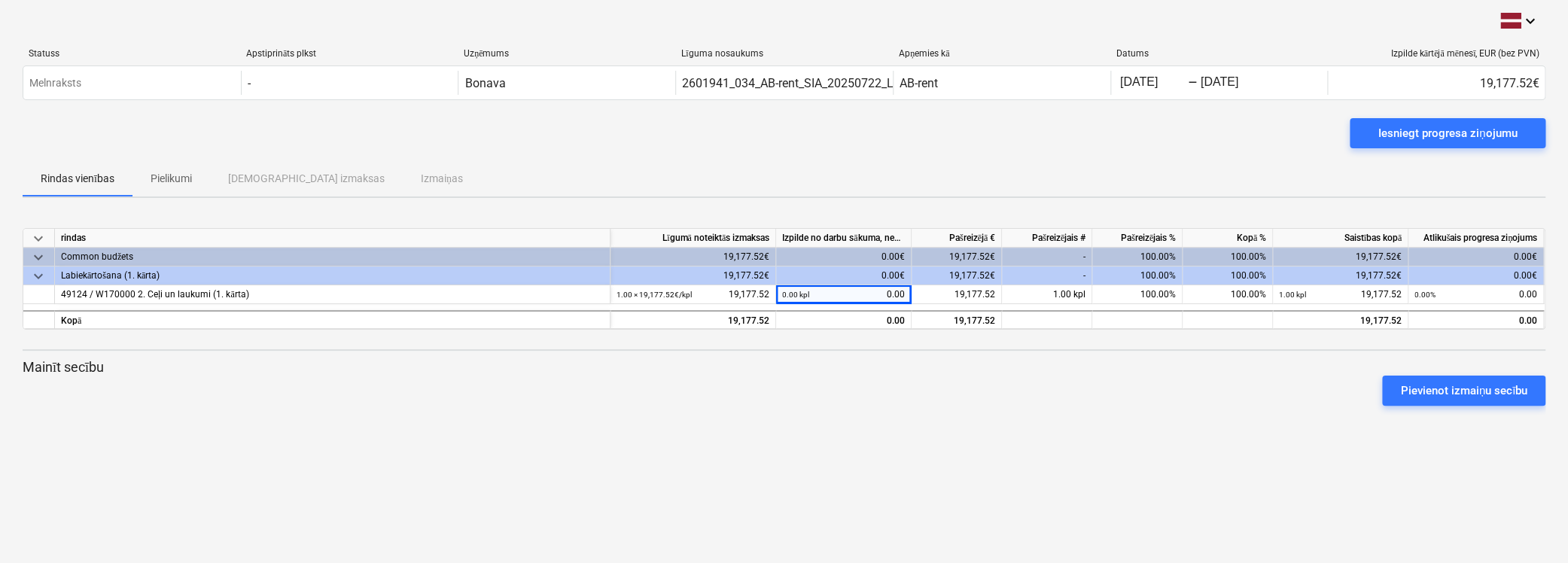
click at [840, 155] on div "Iesniegt progresa ziņojumu" at bounding box center [784, 139] width 1523 height 42
click at [764, 168] on div "Rindas vienības Pielikumi Apstiprinātas izmaksas Izmaiņas" at bounding box center [784, 178] width 1523 height 36
click at [1199, 173] on div "Rindas vienības Pielikumi Apstiprinātas izmaksas Izmaiņas" at bounding box center [784, 178] width 1523 height 36
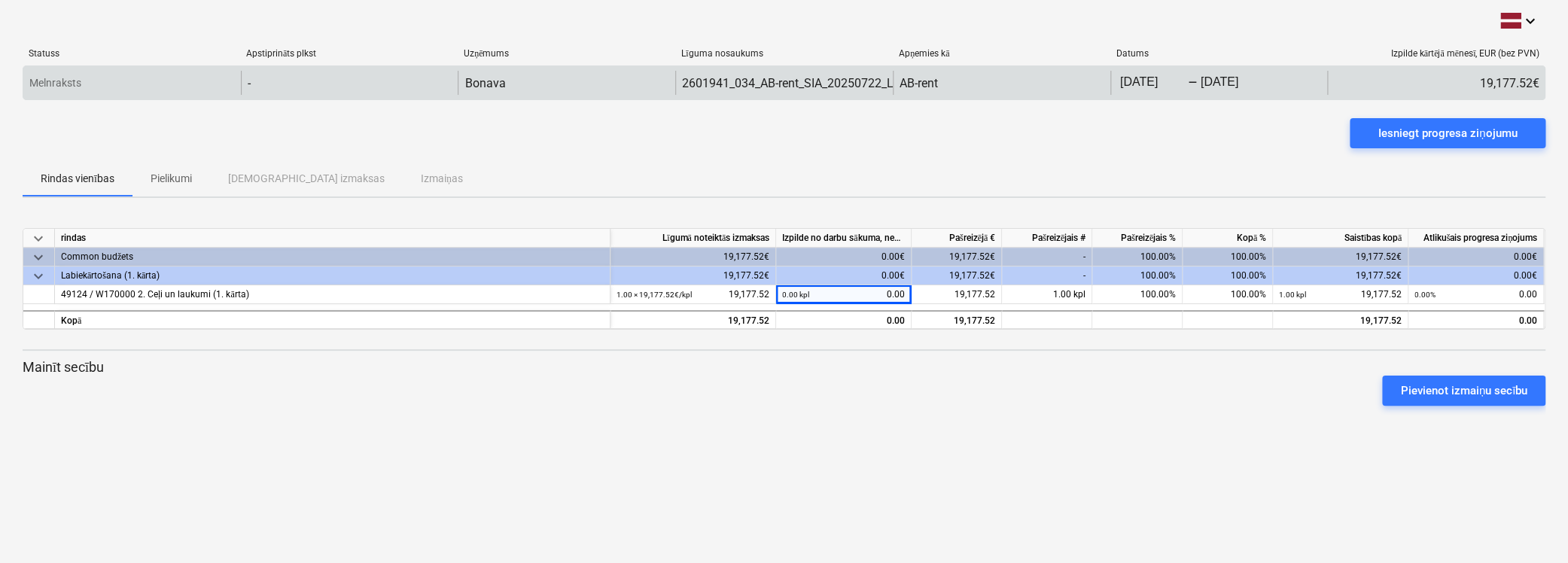
click at [1252, 73] on input "[DATE]" at bounding box center [1233, 83] width 71 height 21
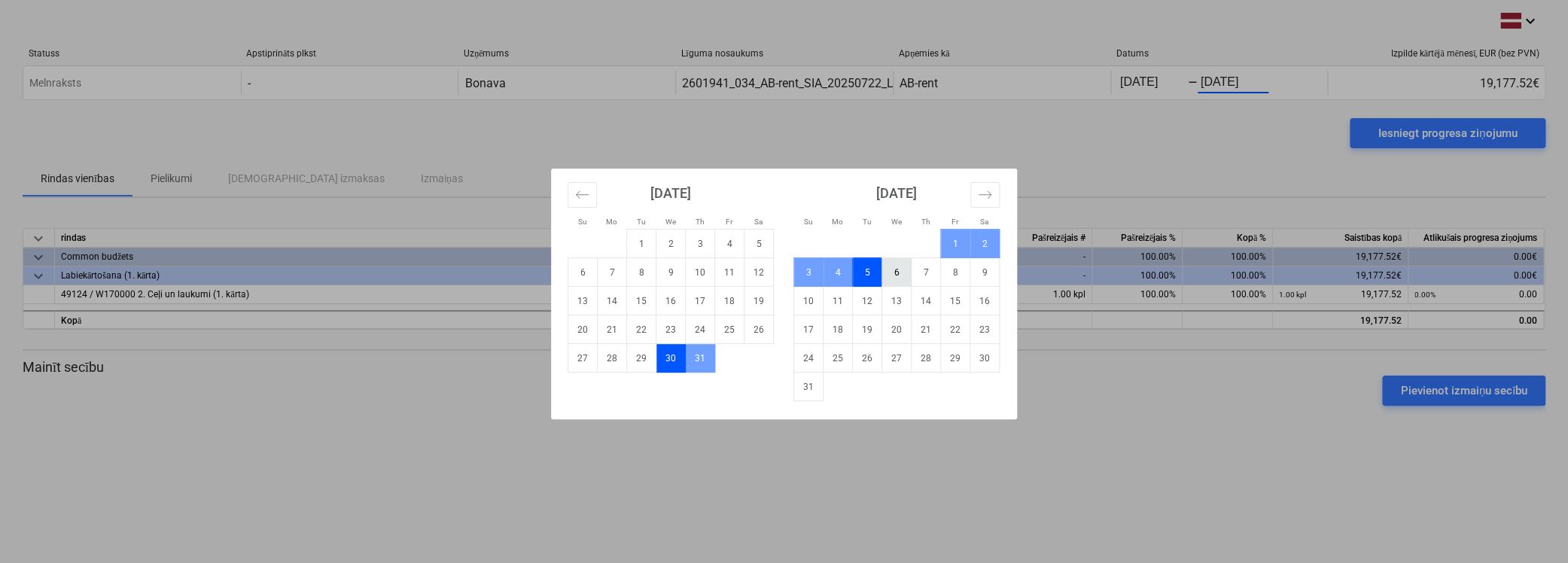
click at [895, 281] on td "6" at bounding box center [897, 272] width 29 height 29
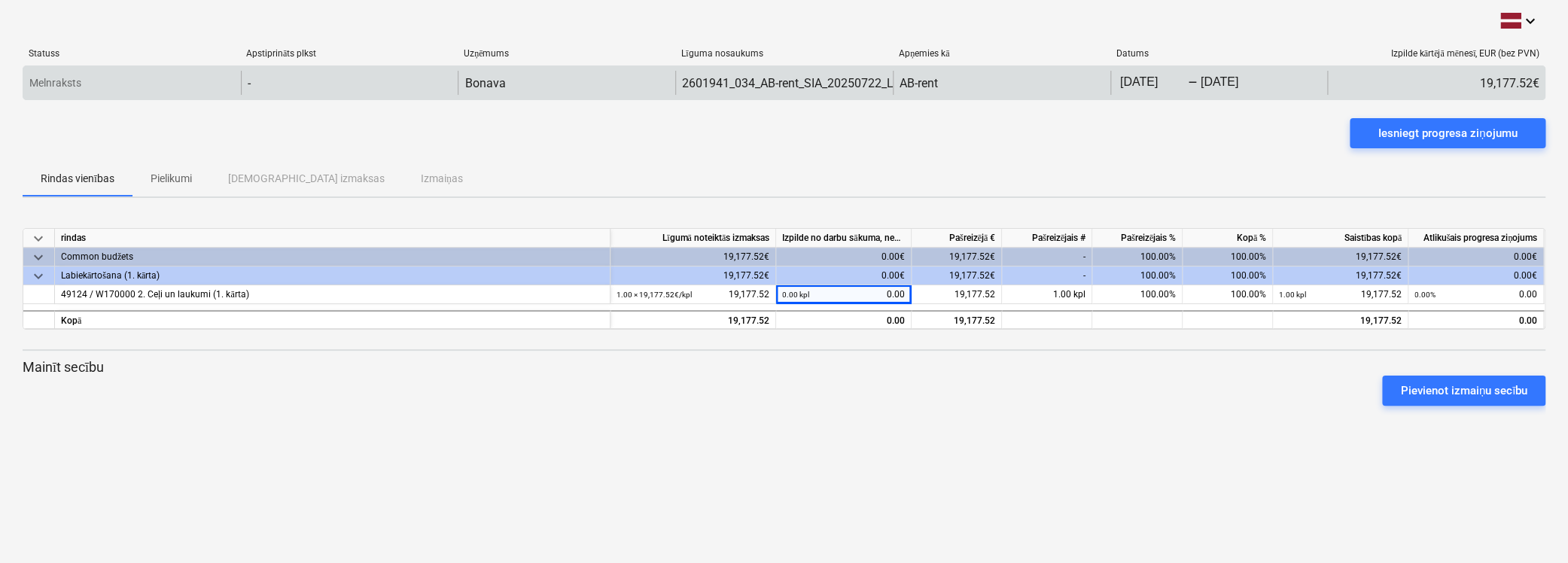
click at [1167, 82] on input "[DATE]" at bounding box center [1152, 83] width 71 height 21
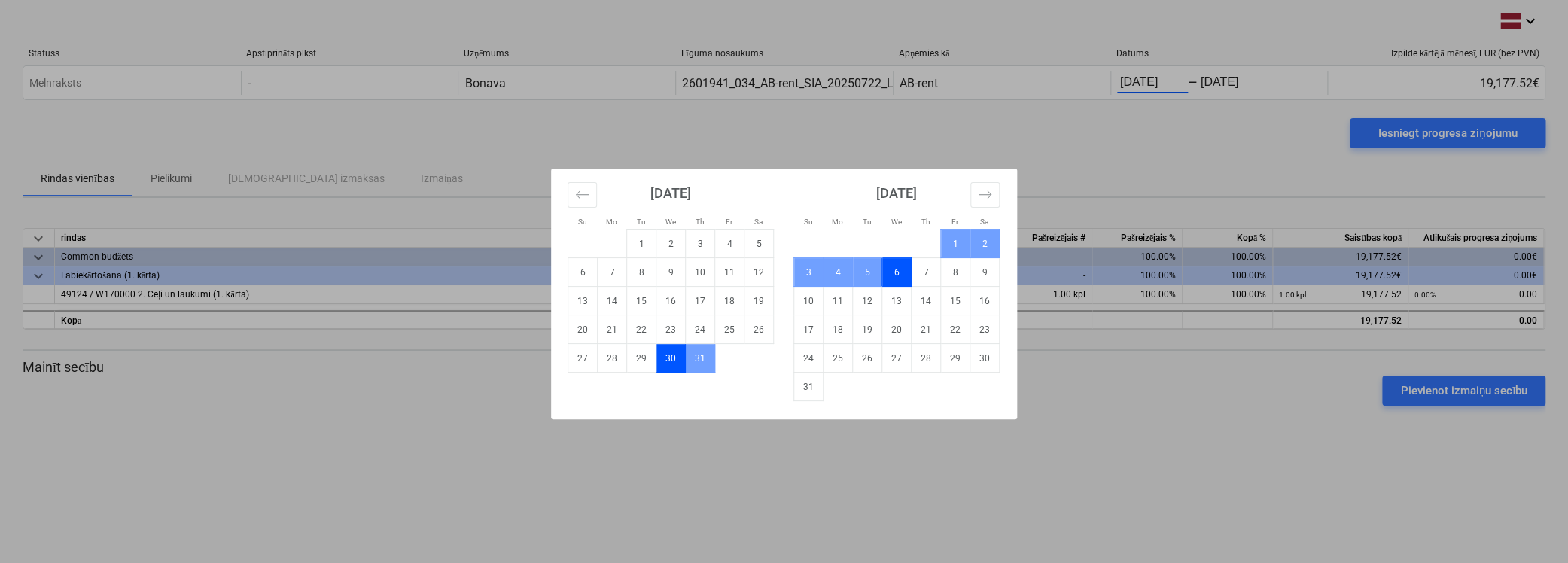
click at [1193, 164] on div "Su Mo Tu We Th Fr Sa Su Mo Tu We Th Fr Sa [DATE] 1 2 3 4 5 6 7 8 9 10 11 12 13 …" at bounding box center [784, 281] width 1568 height 563
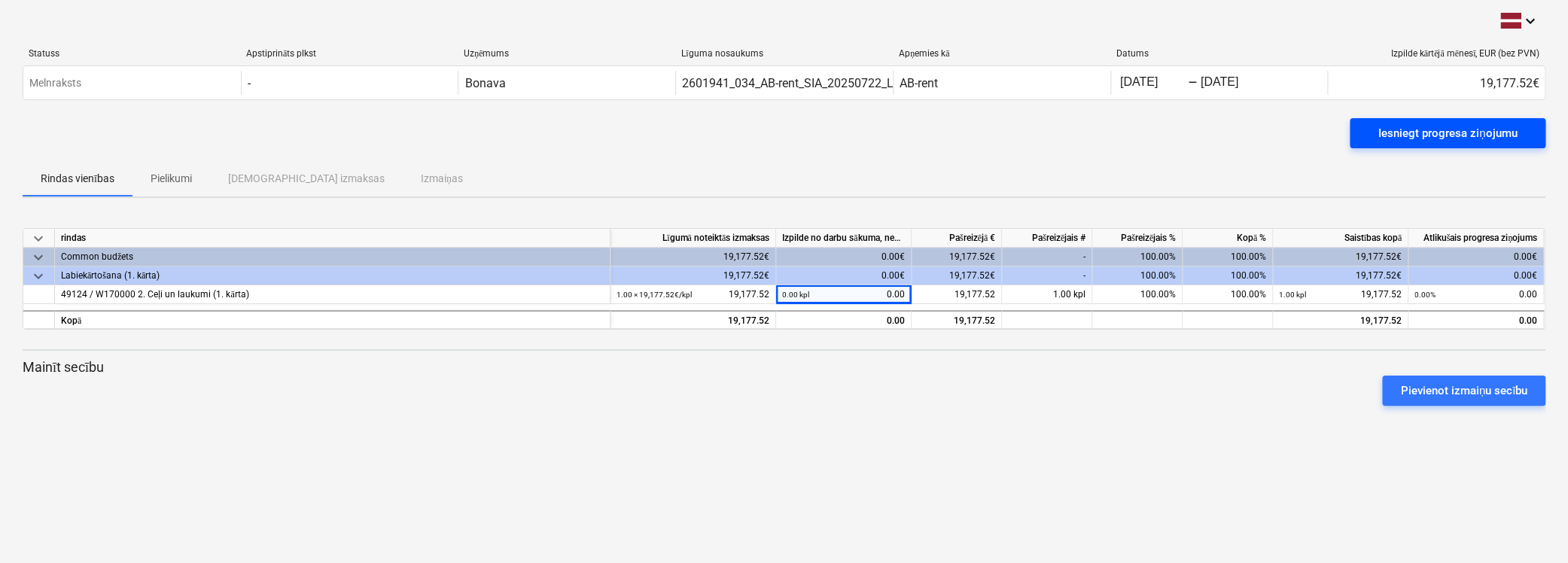
click at [1428, 128] on div "Iesniegt progresa ziņojumu" at bounding box center [1447, 133] width 138 height 19
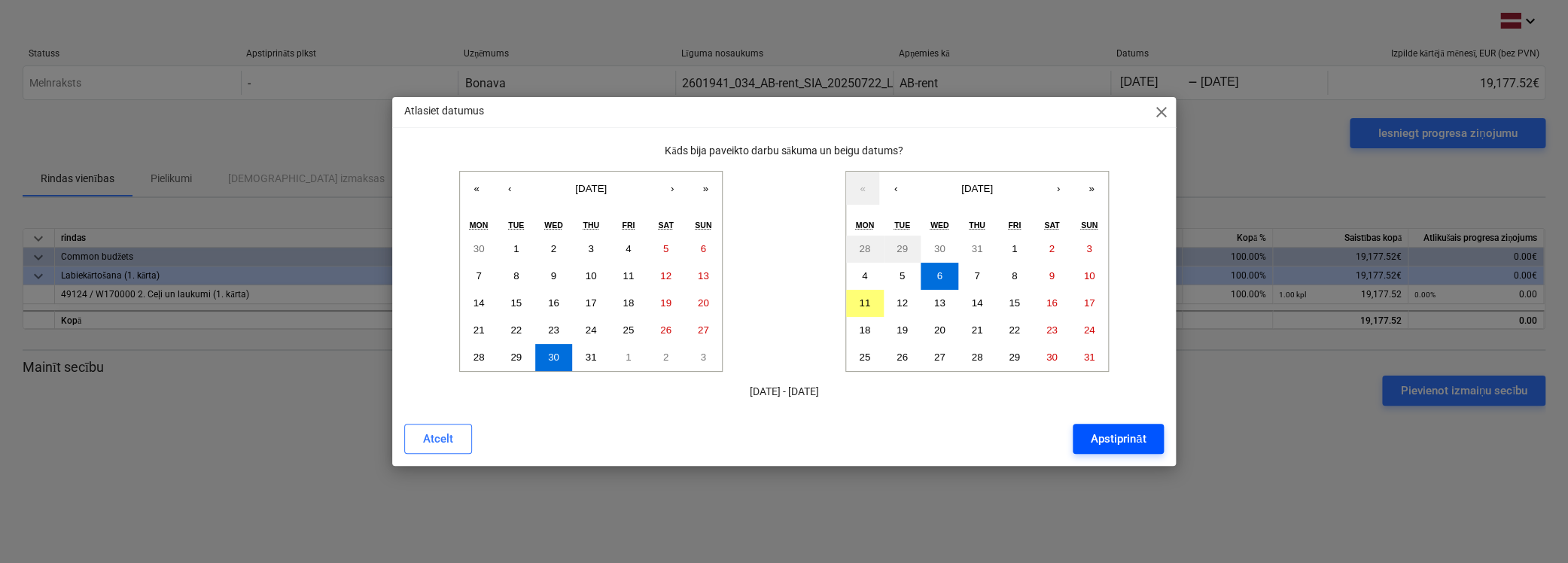
click at [1114, 433] on div "Apstiprināt" at bounding box center [1118, 438] width 55 height 19
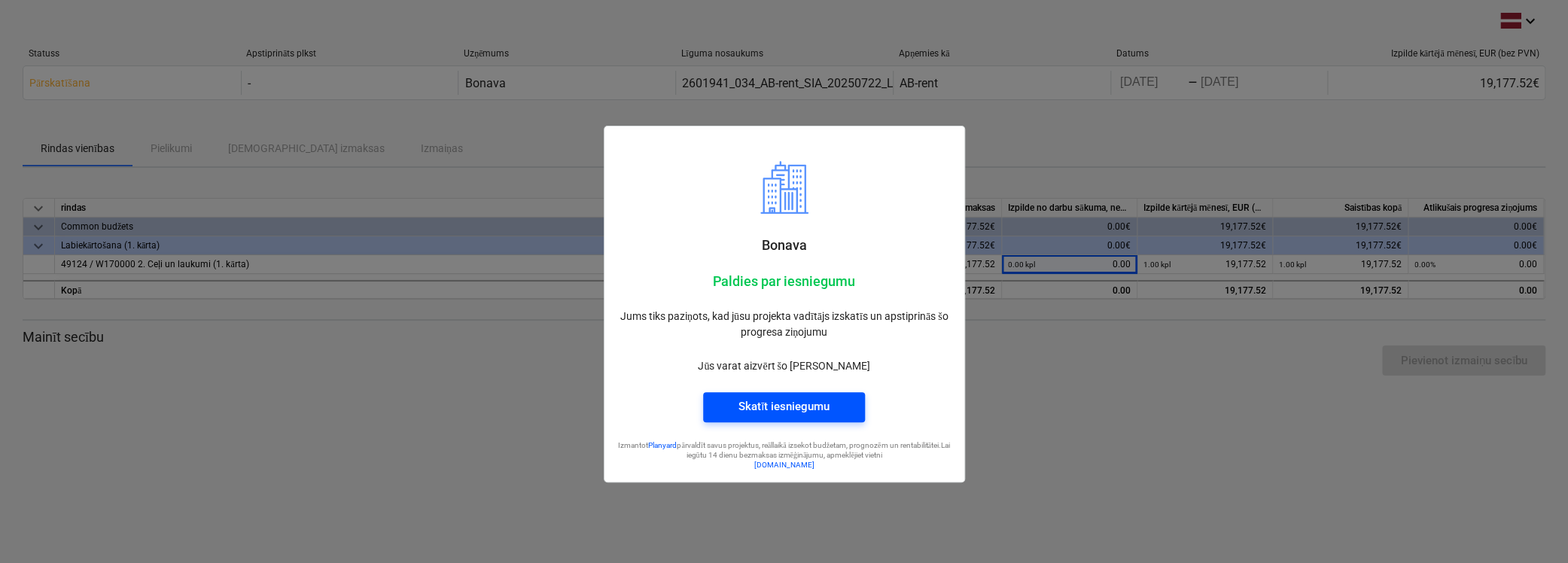
click at [764, 405] on div "Skatīt iesniegumu" at bounding box center [784, 407] width 91 height 19
